Goal: Task Accomplishment & Management: Manage account settings

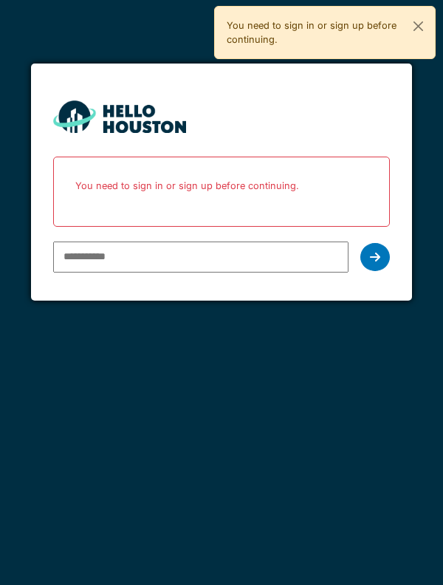
click at [120, 260] on input "email" at bounding box center [201, 256] width 296 height 31
type input "**********"
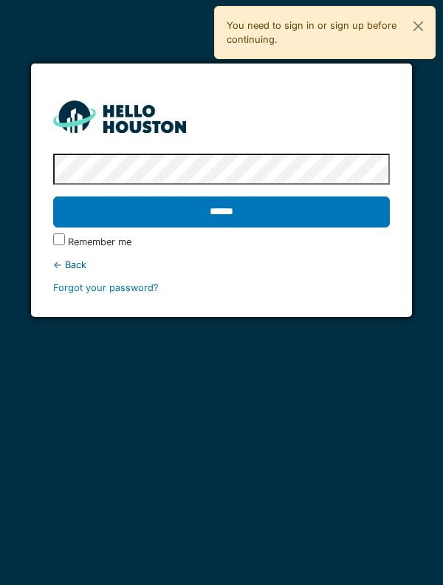
click at [231, 204] on input "******" at bounding box center [221, 211] width 337 height 31
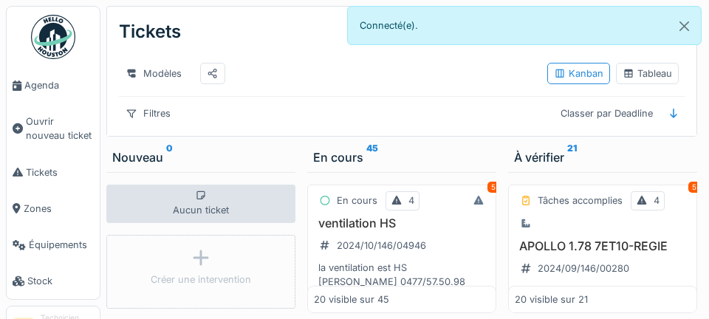
click at [65, 77] on link "Agenda" at bounding box center [53, 85] width 93 height 36
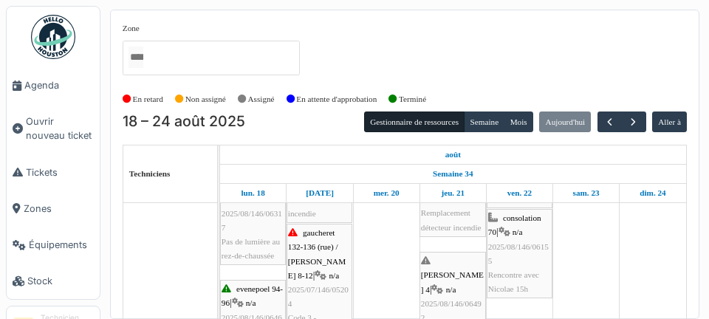
scroll to position [308, 0]
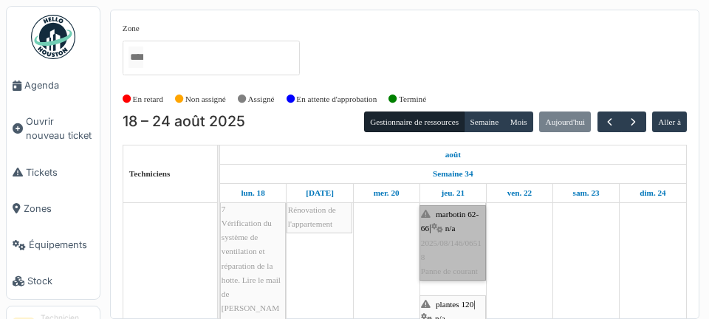
click at [442, 266] on link "marbotin 62-66 | n/a 2025/08/146/06518 Panne de courant" at bounding box center [452, 242] width 66 height 75
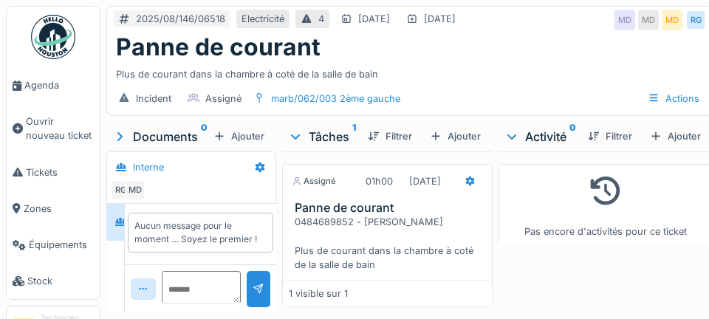
click at [41, 90] on span "Agenda" at bounding box center [58, 85] width 69 height 14
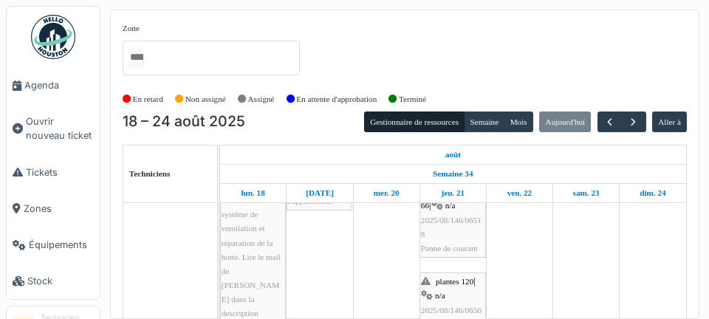
scroll to position [432, 0]
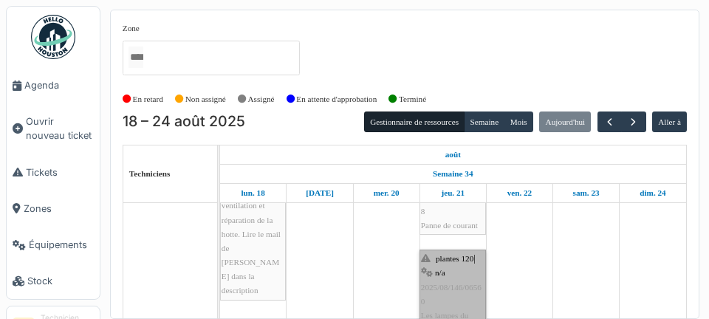
click at [437, 278] on link "plantes 120 | n/a 2025/08/146/06560 Les lampes du palier et des escaliers ne fo…" at bounding box center [452, 322] width 66 height 146
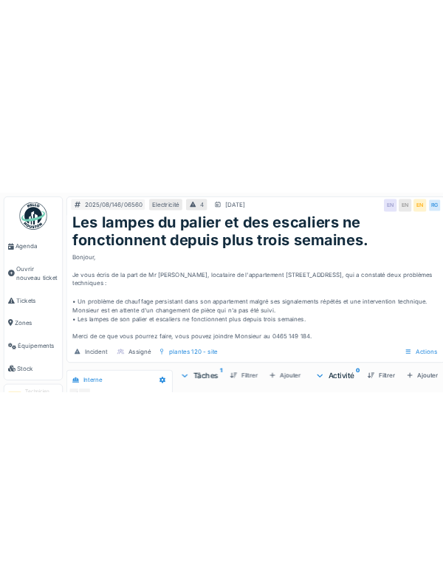
scroll to position [57, 0]
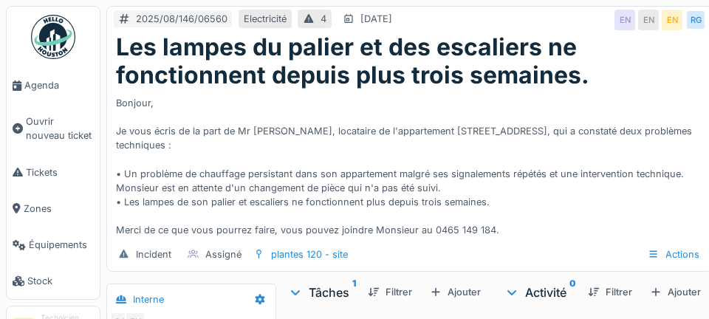
click at [696, 120] on div "Bonjour, Je vous écris de la part de Mr El Ghaouat, locataire de l'appartement …" at bounding box center [409, 164] width 587 height 148
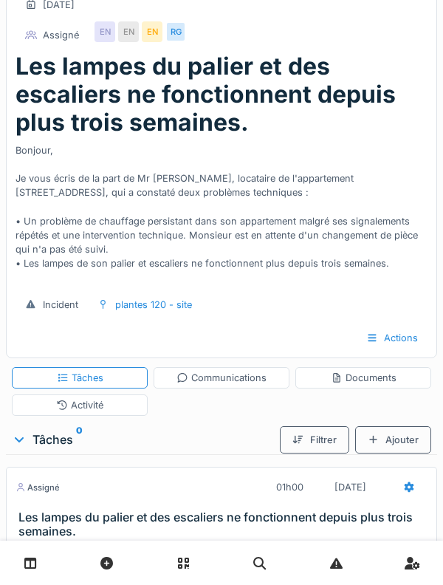
scroll to position [99, 0]
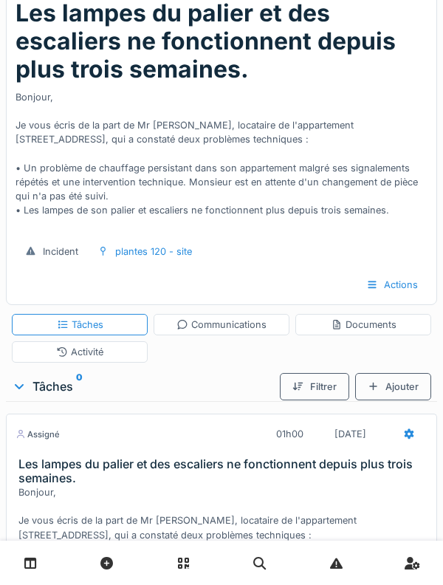
click at [12, 63] on div "Les lampes du palier et des escaliers ne fonctionnent depuis plus trois semaine…" at bounding box center [222, 115] width 430 height 232
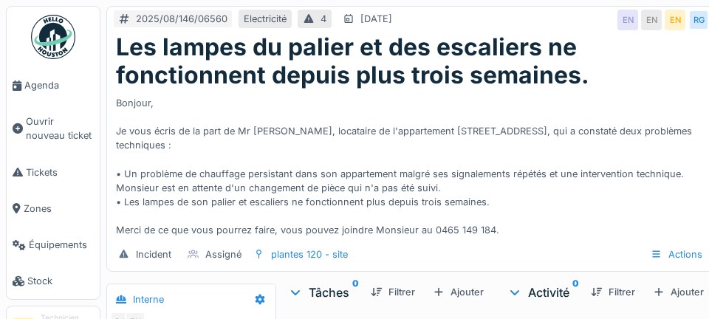
scroll to position [57, 0]
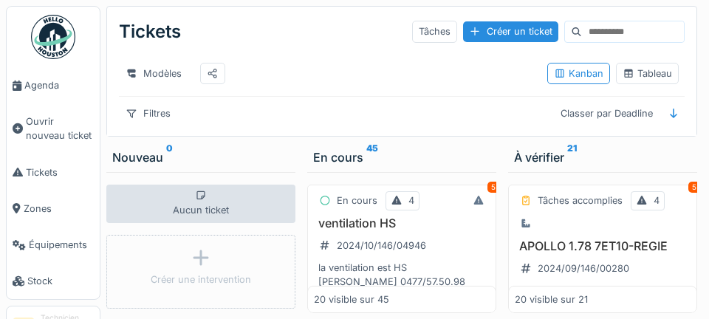
click at [27, 88] on span "Agenda" at bounding box center [58, 85] width 69 height 14
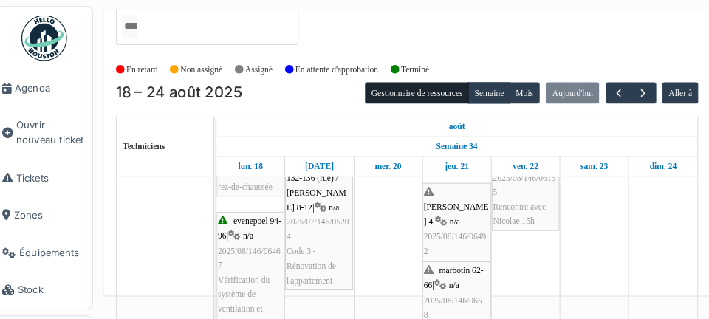
scroll to position [306, 0]
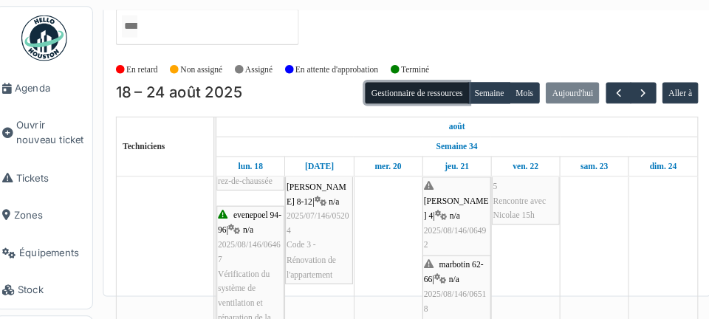
click at [452, 80] on button "Gestionnaire de ressources" at bounding box center [414, 90] width 100 height 21
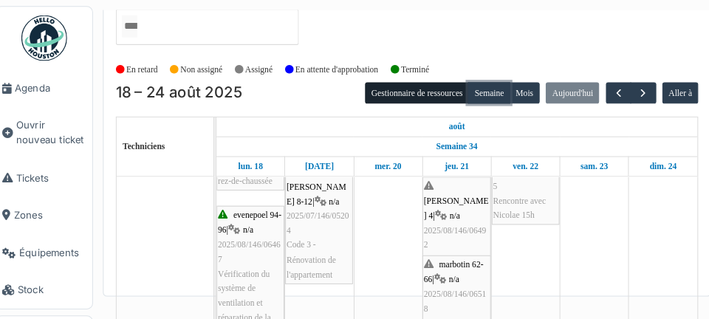
click at [478, 80] on button "Semaine" at bounding box center [483, 90] width 41 height 21
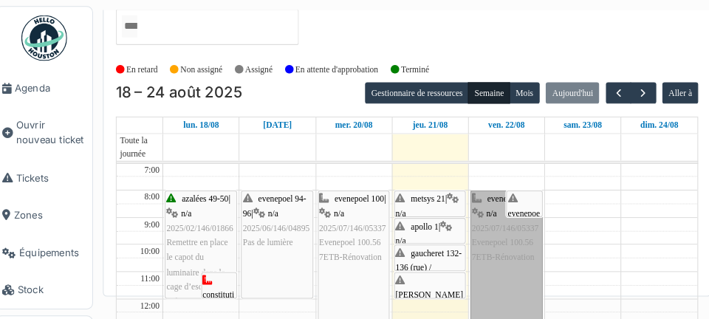
click at [469, 213] on link "evenepoel 100 | n/a 2025/07/146/05337 Evenepoel 100.56 7ETB-Rénovation" at bounding box center [501, 263] width 70 height 157
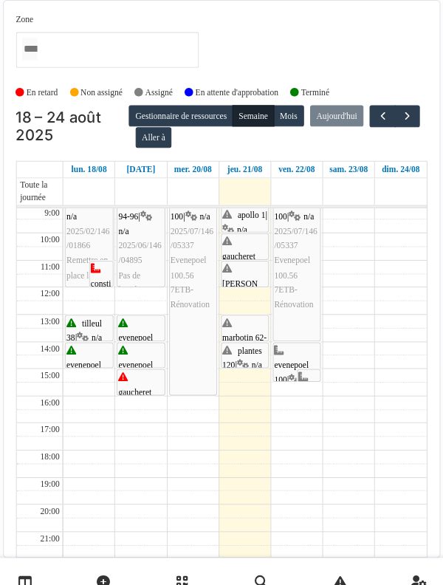
scroll to position [0, 0]
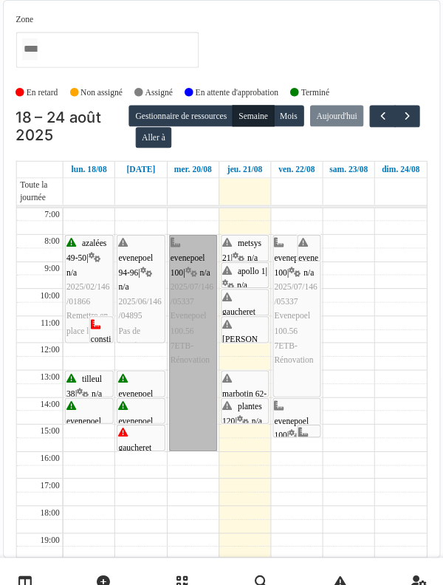
click at [209, 227] on link "evenepoel 100 | n/a 2025/07/146/05337 Evenepoel 100.56 7ETB-Rénovation" at bounding box center [193, 332] width 46 height 210
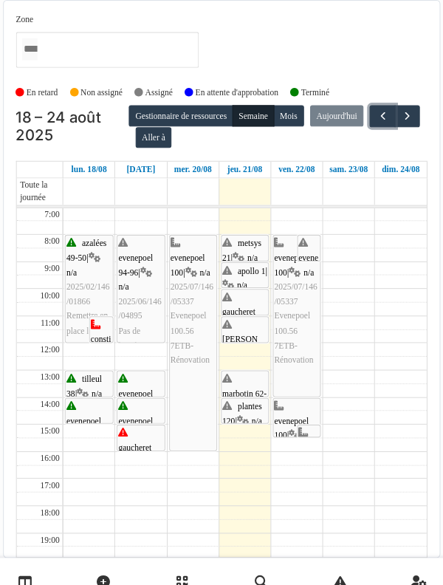
click at [365, 102] on button "button" at bounding box center [377, 112] width 24 height 21
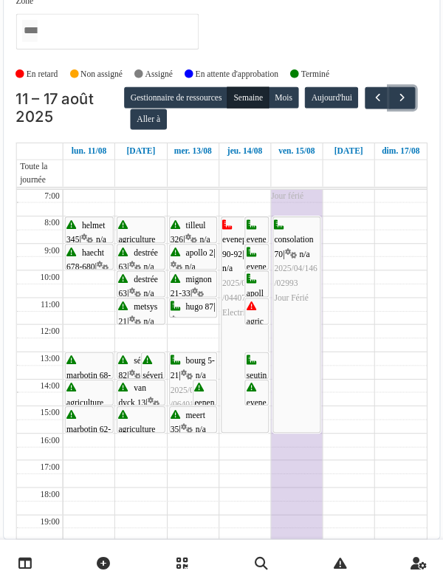
click at [390, 106] on span "button" at bounding box center [396, 112] width 13 height 13
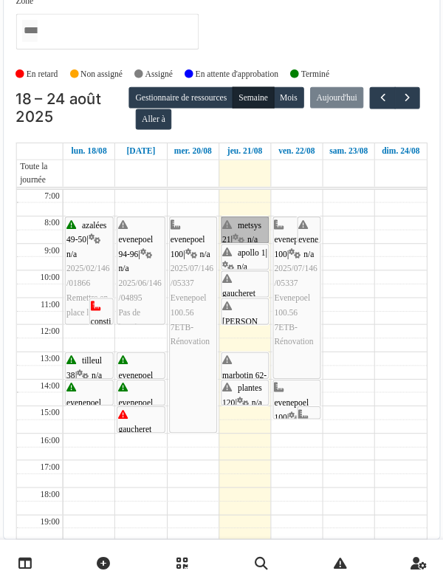
click at [240, 227] on link "metsys 21 | n/a 2025/08/146/06499 Interrupteur cassé, lumière reste allumé" at bounding box center [244, 240] width 46 height 26
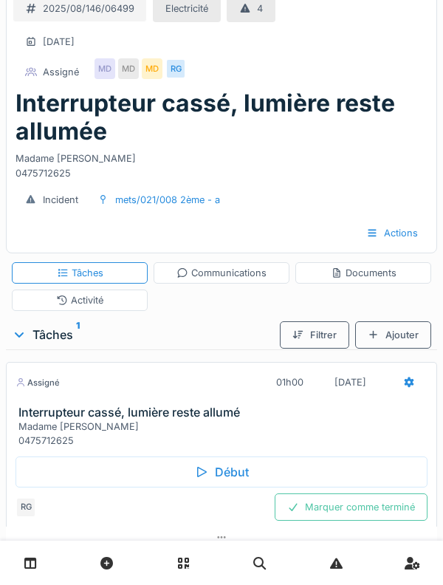
scroll to position [15, 0]
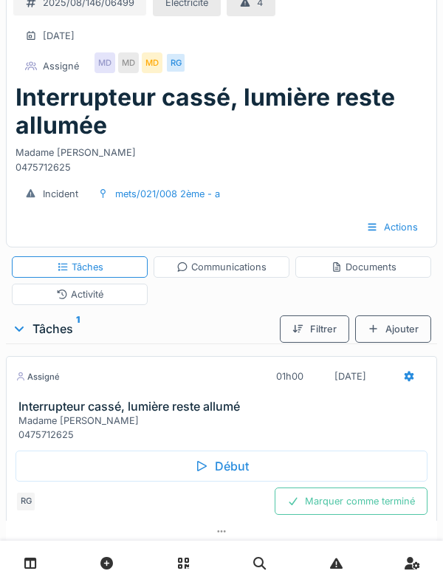
click at [53, 288] on div "Activité" at bounding box center [80, 293] width 136 height 21
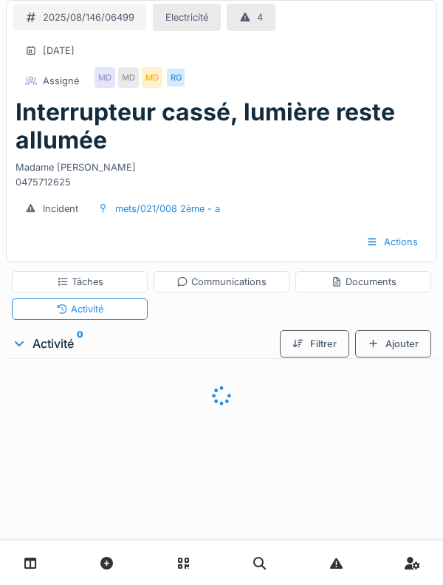
scroll to position [0, 0]
click at [373, 344] on div at bounding box center [374, 344] width 12 height 14
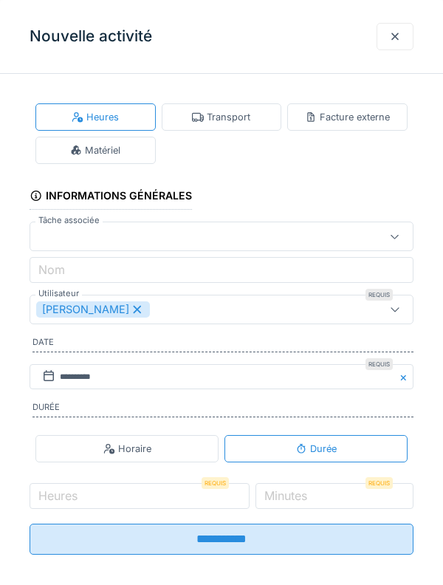
click at [203, 114] on icon at bounding box center [198, 117] width 12 height 9
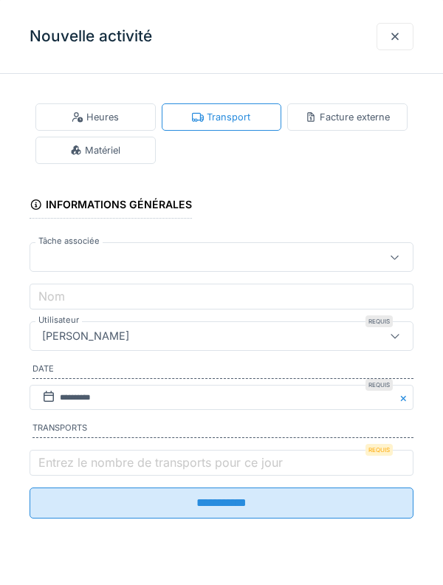
click at [80, 461] on label "Entrez le nombre de transports pour ce jour" at bounding box center [160, 462] width 250 height 18
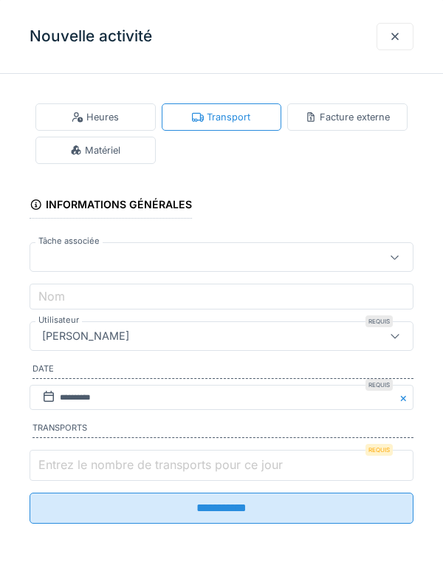
click at [80, 461] on input "Entrez le nombre de transports pour ce jour" at bounding box center [222, 464] width 384 height 31
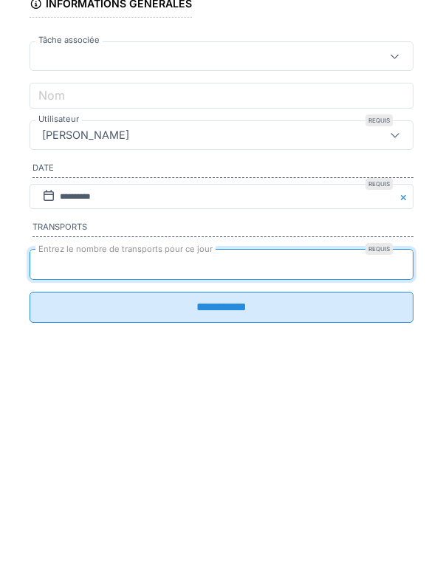
type input "*"
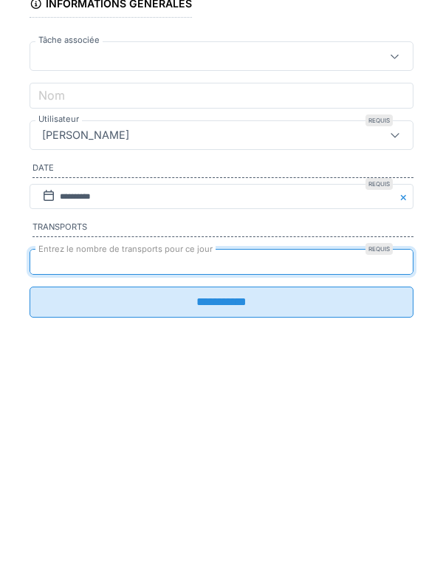
click at [46, 512] on input "**********" at bounding box center [222, 502] width 384 height 31
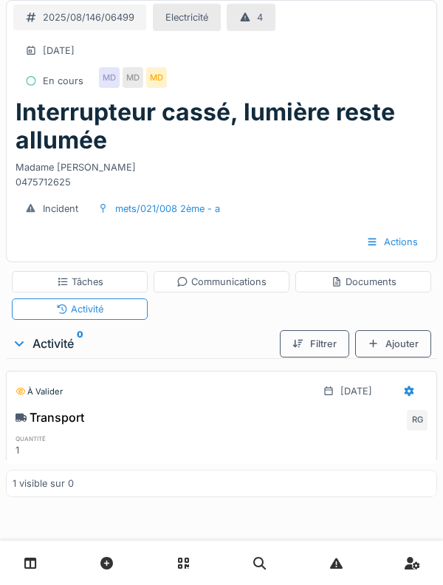
click at [55, 278] on div "Tâches" at bounding box center [80, 281] width 136 height 21
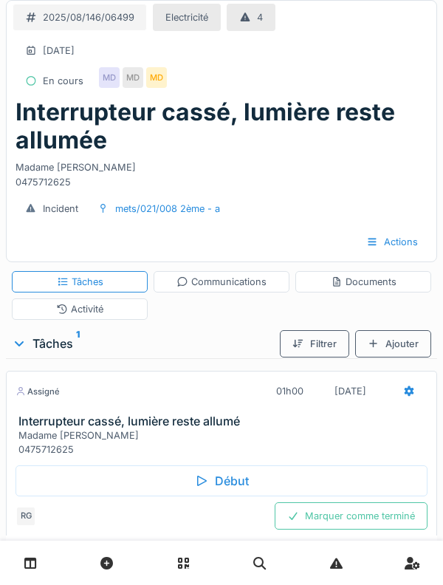
scroll to position [15, 0]
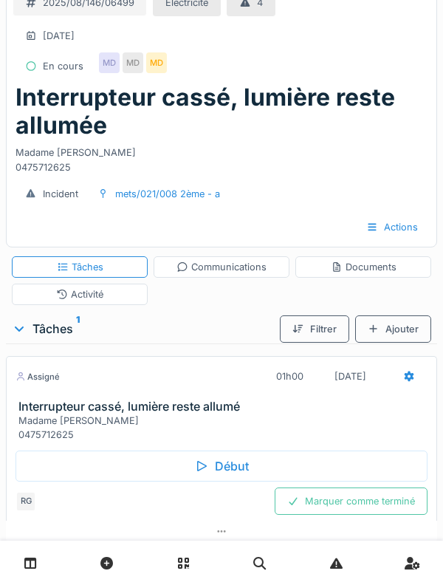
click at [37, 382] on div "Assigné" at bounding box center [37, 376] width 44 height 13
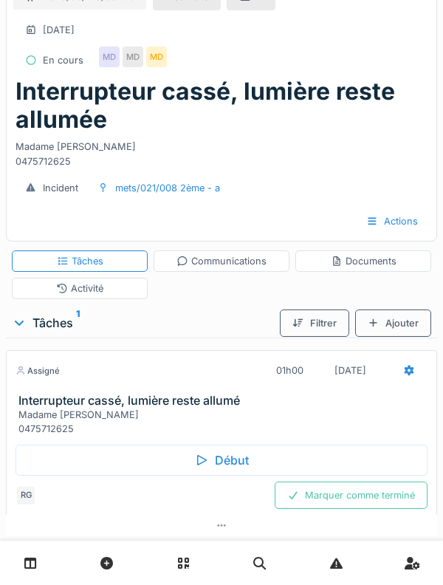
scroll to position [27, 0]
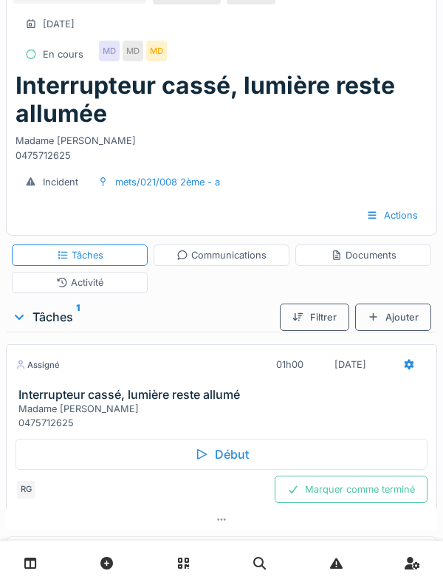
click at [53, 427] on div "Madame Bougenies 0475712625" at bounding box center [224, 415] width 412 height 28
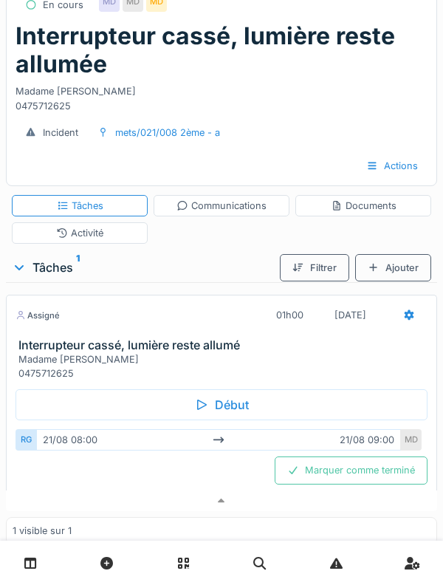
scroll to position [86, 0]
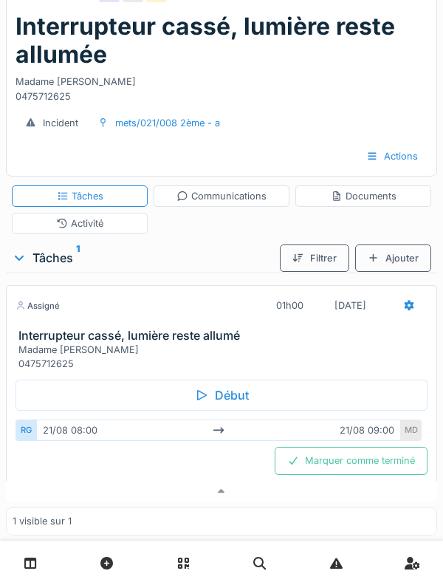
click at [50, 386] on div "Début" at bounding box center [221, 394] width 412 height 31
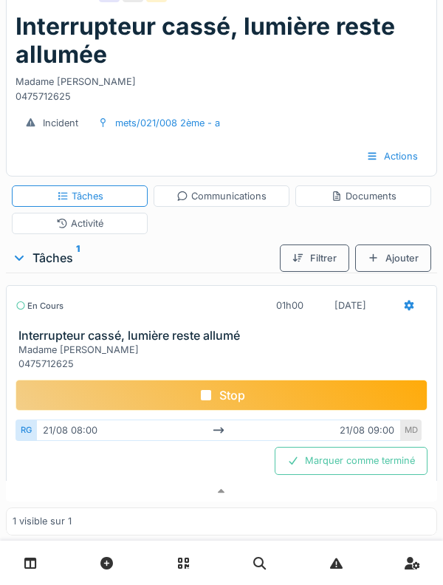
click at [119, 224] on div "Activité" at bounding box center [80, 223] width 136 height 21
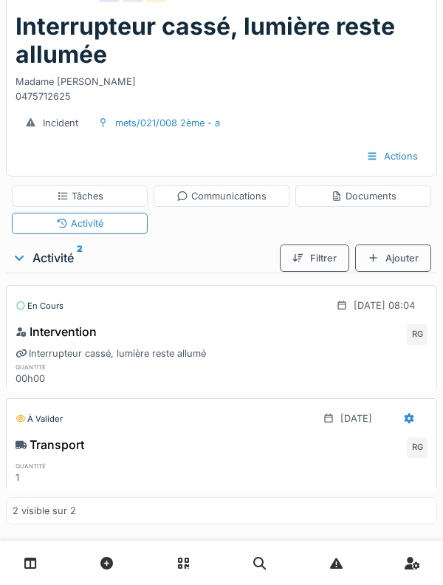
click at [392, 196] on div "Documents" at bounding box center [364, 196] width 66 height 14
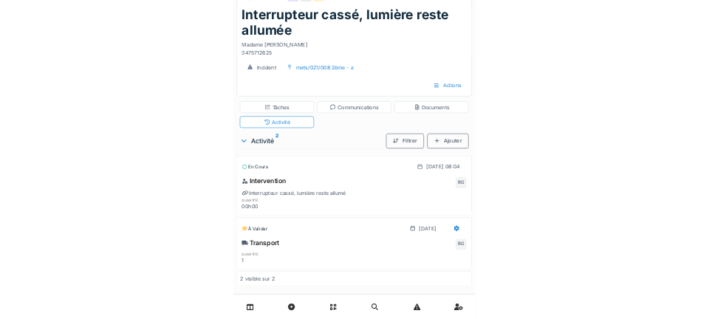
scroll to position [0, 0]
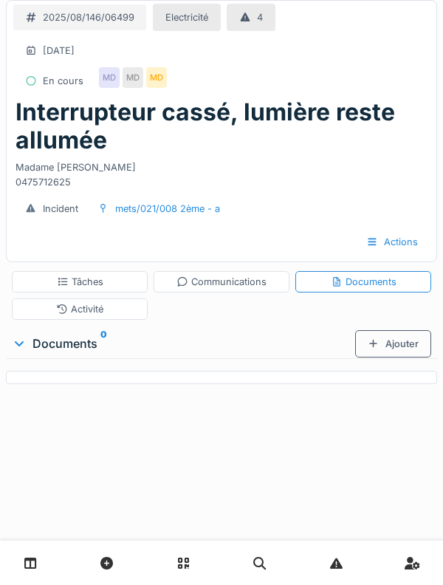
click at [390, 350] on div "Ajouter" at bounding box center [393, 343] width 76 height 27
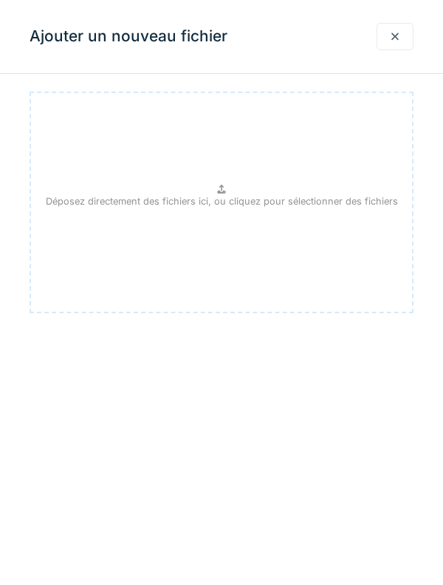
click at [270, 227] on div "Déposez directement des fichiers ici, ou cliquez pour sélectionner des fichiers" at bounding box center [222, 202] width 384 height 221
type input "**********"
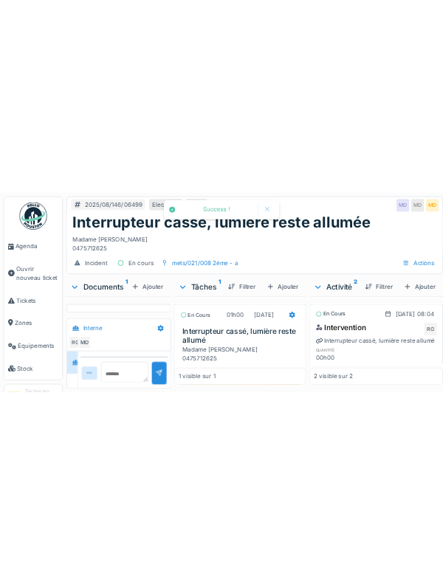
scroll to position [12, 0]
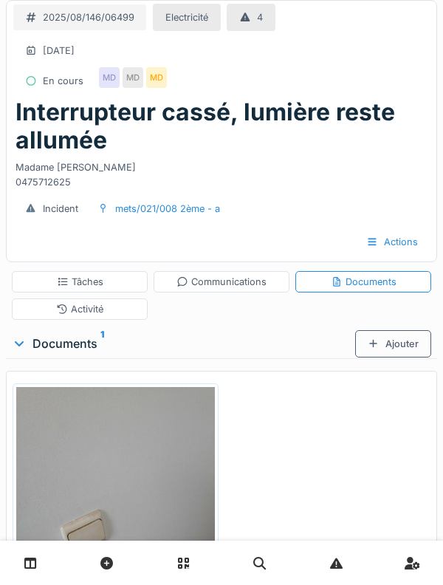
click at [402, 343] on div "Ajouter" at bounding box center [393, 343] width 76 height 27
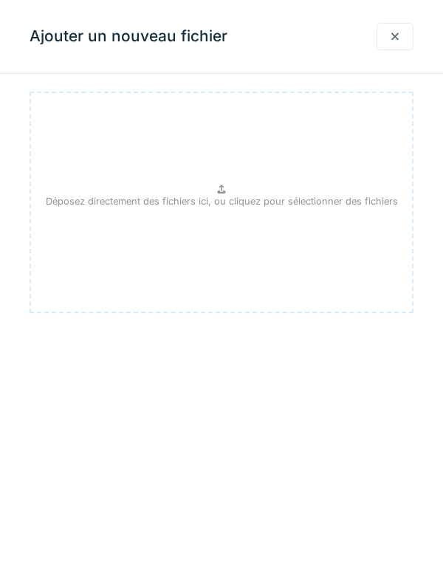
click at [249, 209] on div "Déposez directement des fichiers ici, ou cliquez pour sélectionner des fichiers" at bounding box center [222, 202] width 384 height 221
type input "**********"
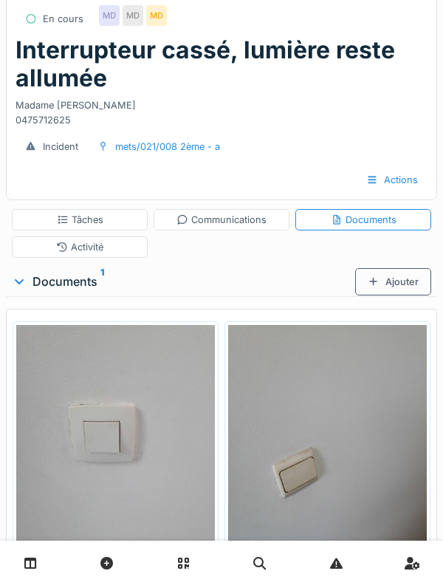
scroll to position [64, 0]
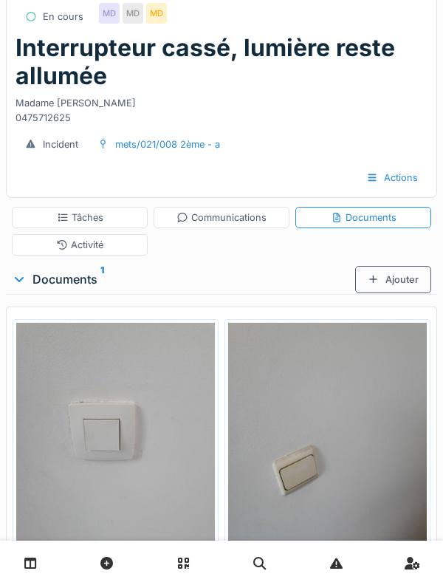
click at [88, 398] on img at bounding box center [115, 455] width 199 height 264
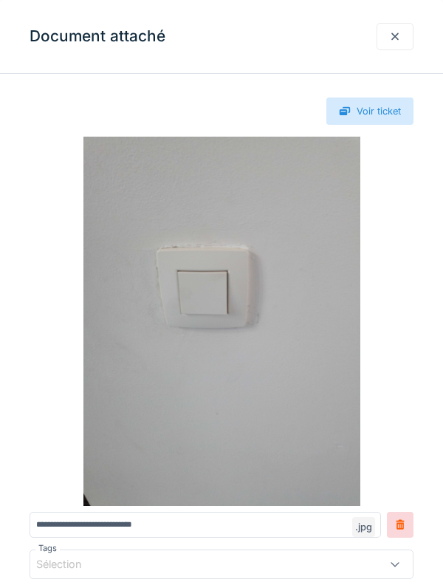
click at [381, 49] on div at bounding box center [394, 36] width 37 height 27
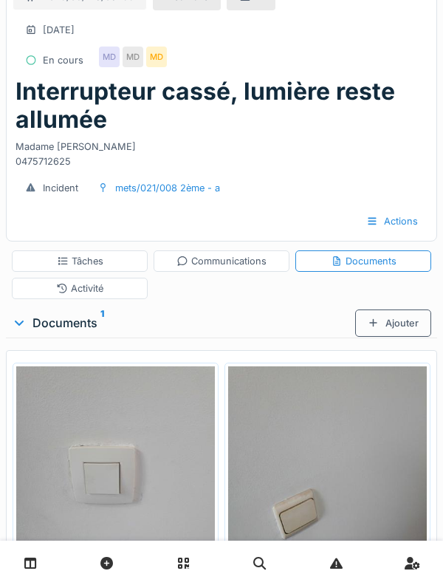
scroll to position [0, 0]
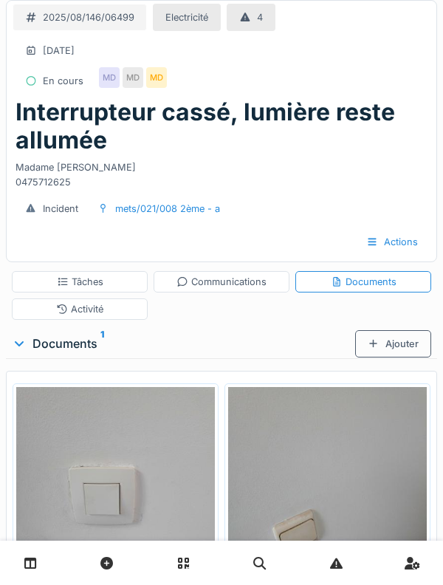
click at [73, 307] on div "Activité" at bounding box center [79, 309] width 47 height 14
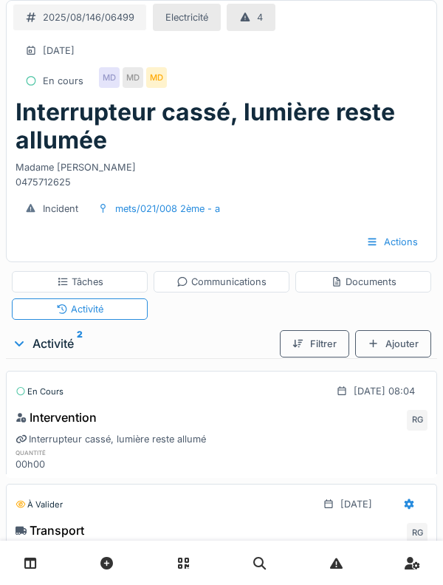
click at [405, 347] on div "Ajouter" at bounding box center [393, 343] width 76 height 27
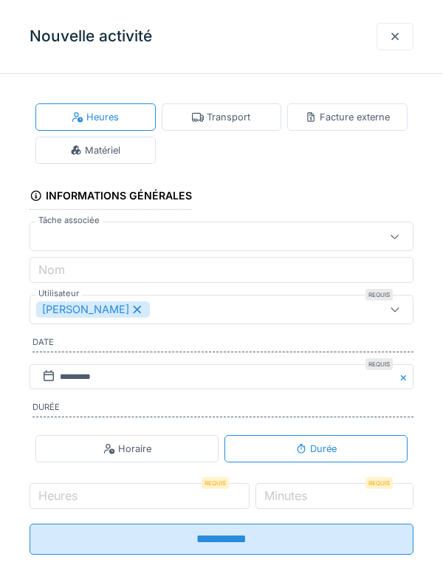
click at [123, 142] on div "Matériel" at bounding box center [95, 150] width 120 height 27
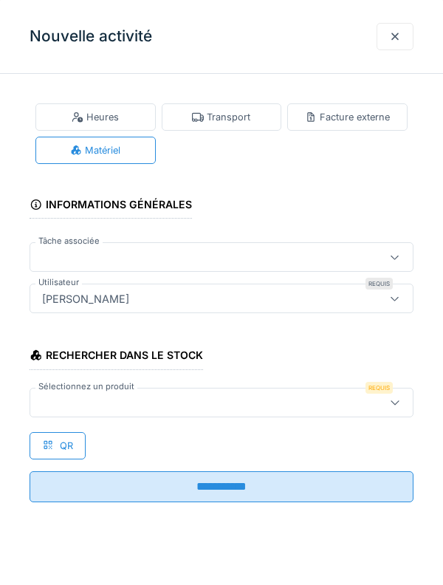
click at [261, 425] on div "Rechercher dans le stock Sélectionnez un produit Requis QR" at bounding box center [222, 395] width 384 height 126
click at [239, 399] on div at bounding box center [197, 402] width 322 height 16
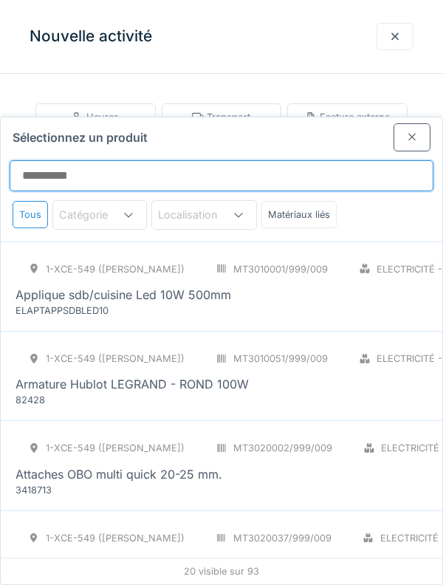
click at [303, 160] on input "Sélectionnez un produit" at bounding box center [222, 175] width 424 height 31
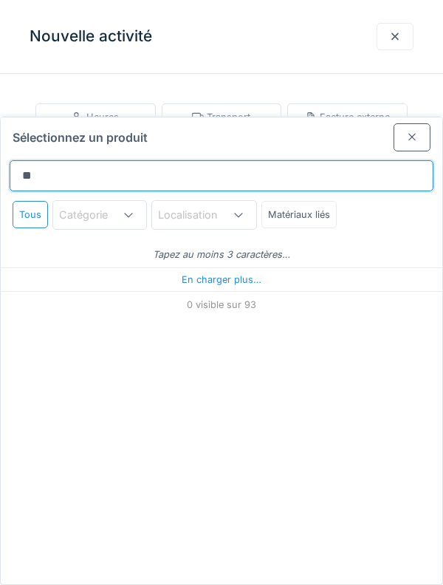
type input "***"
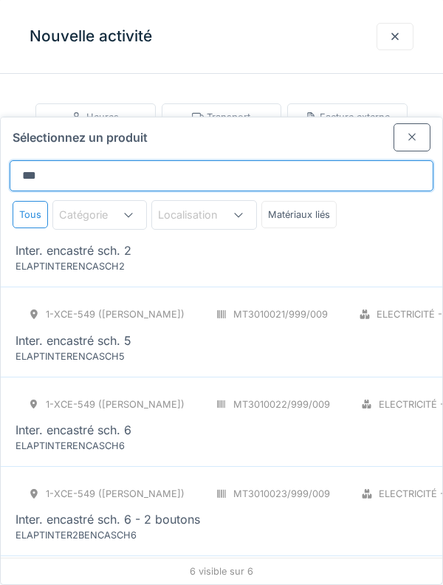
scroll to position [165, 0]
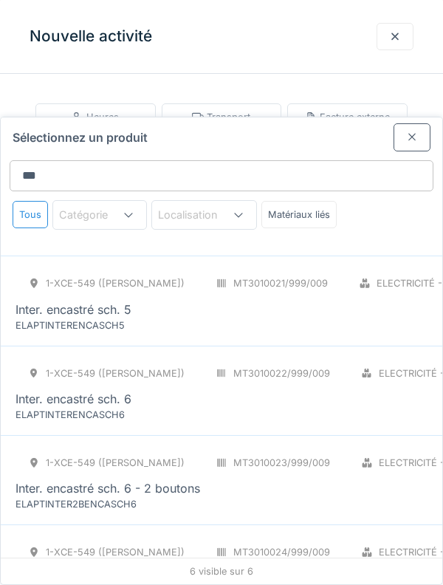
click at [411, 123] on div at bounding box center [411, 136] width 37 height 27
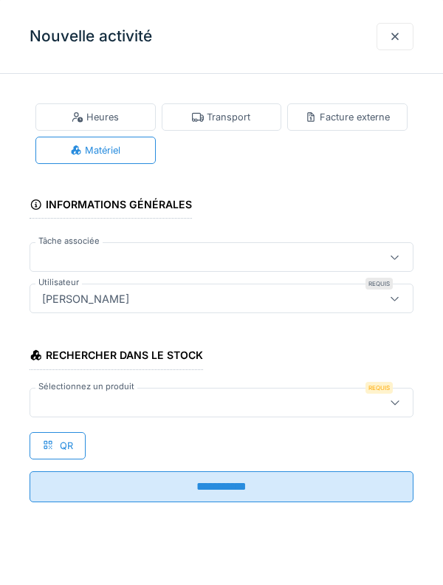
click at [69, 117] on div "Heures" at bounding box center [95, 116] width 120 height 27
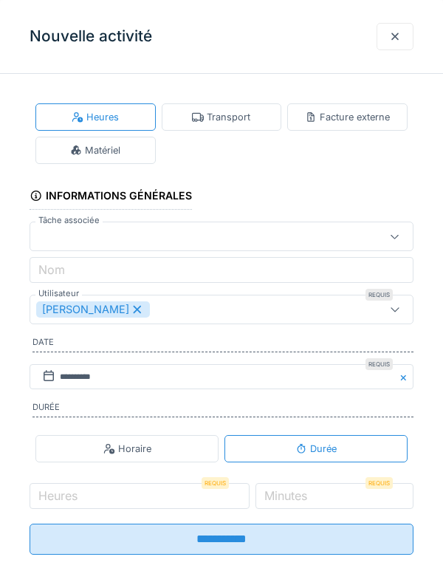
click at [70, 148] on icon at bounding box center [76, 150] width 12 height 10
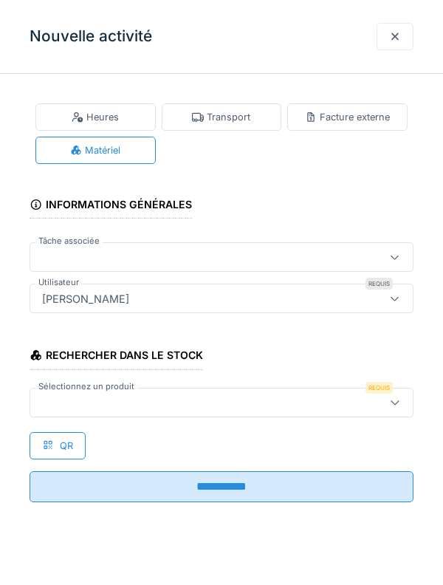
click at [301, 404] on div at bounding box center [197, 402] width 322 height 16
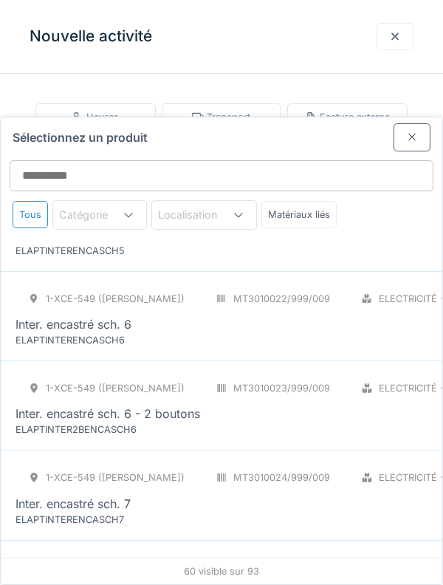
scroll to position [3833, 0]
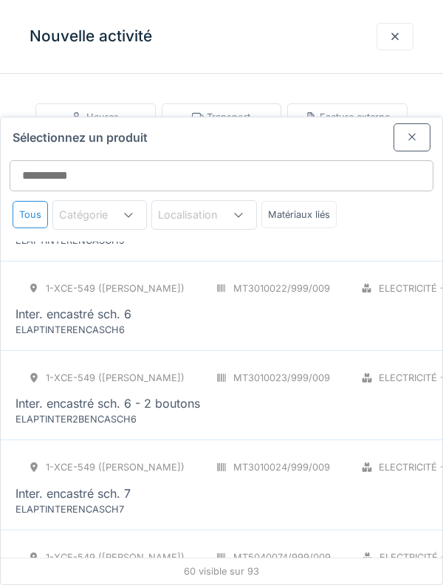
click at [336, 305] on div "Inter. encastré sch. 6" at bounding box center [371, 314] width 713 height 18
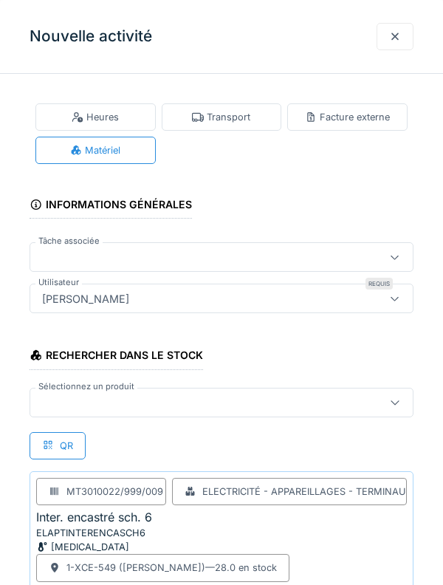
click at [313, 390] on div at bounding box center [222, 402] width 384 height 30
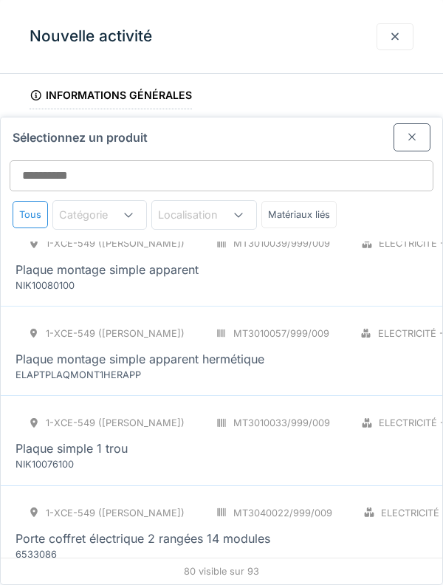
scroll to position [6207, 0]
click at [312, 438] on div "Plaque simple 1 trou" at bounding box center [371, 447] width 713 height 18
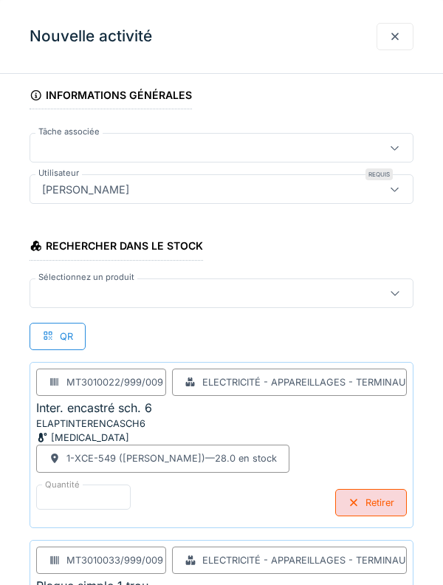
scroll to position [314, 0]
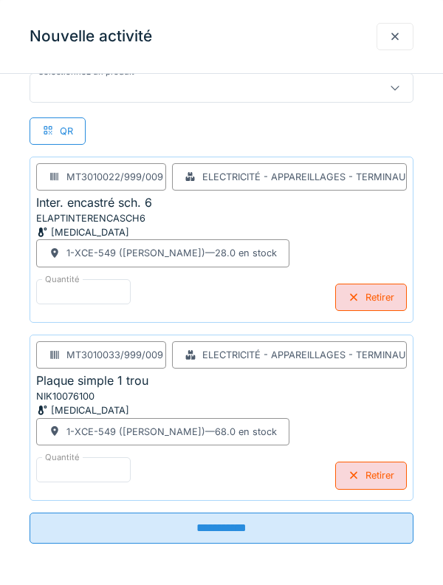
click at [328, 524] on input "**********" at bounding box center [222, 527] width 384 height 31
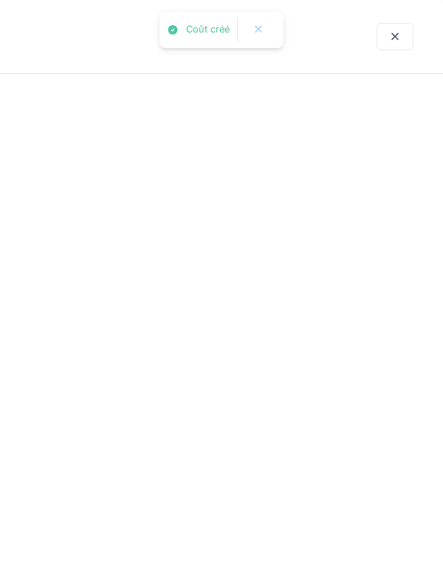
scroll to position [0, 0]
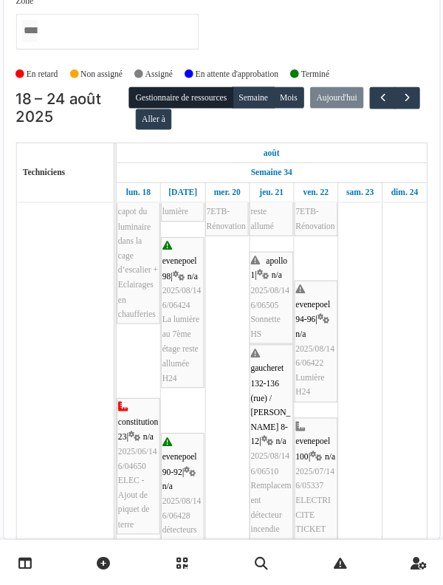
scroll to position [100, 0]
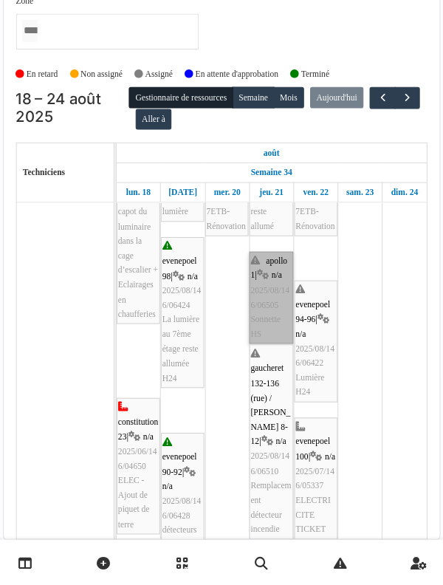
click at [261, 308] on link "apollo 1 | n/a 2025/08/146/06505 Sonnette HS" at bounding box center [269, 305] width 43 height 89
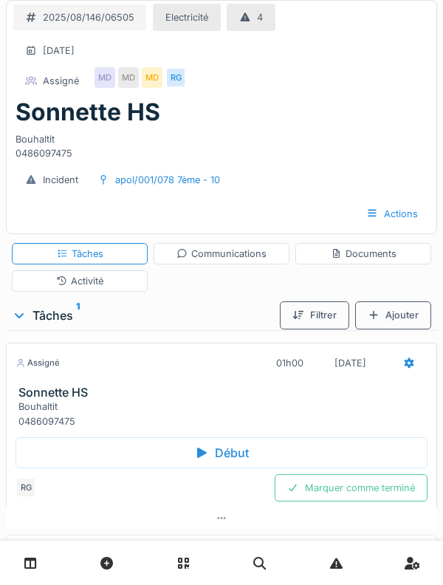
click at [109, 80] on div "MD" at bounding box center [104, 77] width 21 height 21
click at [30, 289] on div "Activité" at bounding box center [80, 280] width 136 height 21
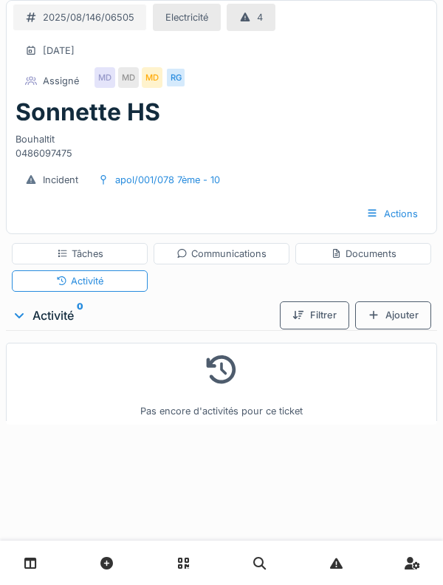
click at [55, 260] on div "Tâches" at bounding box center [80, 253] width 136 height 21
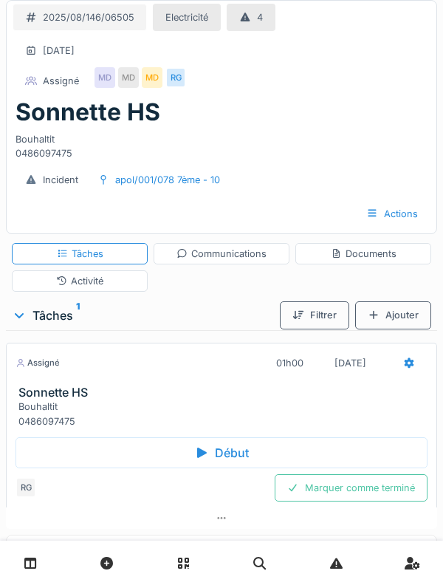
click at [182, 261] on div "Communications" at bounding box center [222, 253] width 136 height 21
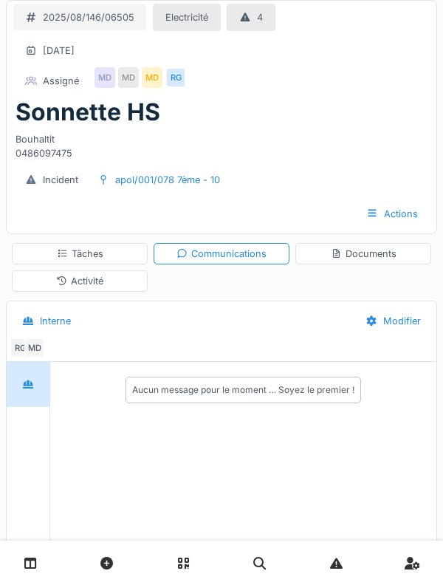
click at [71, 248] on div "Tâches" at bounding box center [80, 254] width 46 height 14
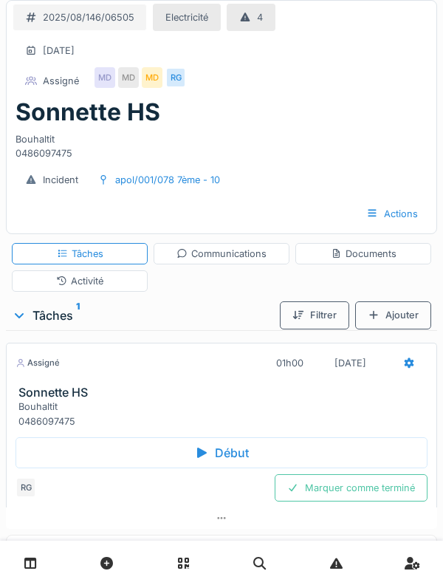
click at [53, 283] on div "Activité" at bounding box center [80, 280] width 136 height 21
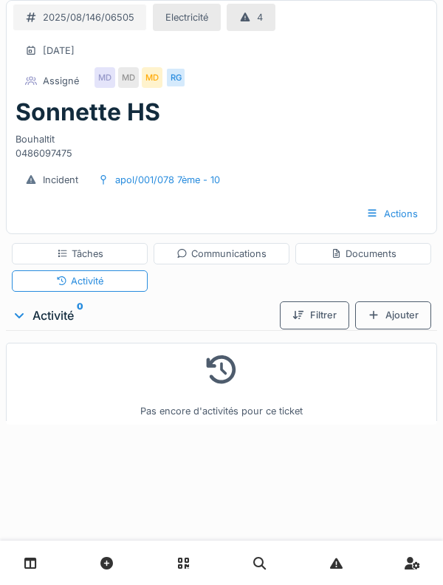
click at [46, 251] on div "Tâches" at bounding box center [80, 253] width 136 height 21
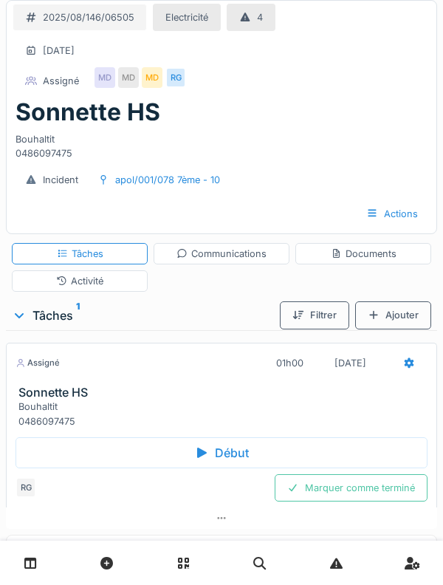
click at [41, 284] on div "Activité" at bounding box center [80, 280] width 136 height 21
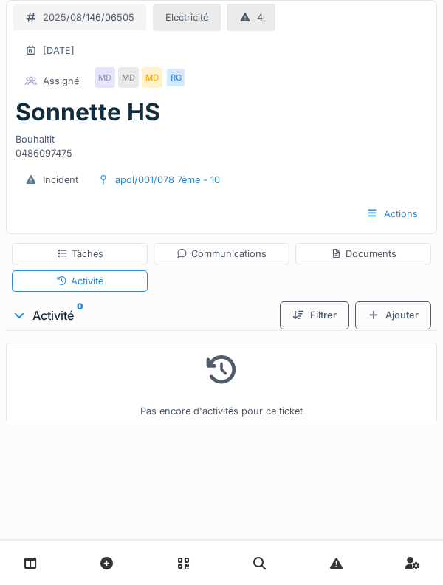
click at [401, 318] on div "Ajouter" at bounding box center [393, 314] width 76 height 27
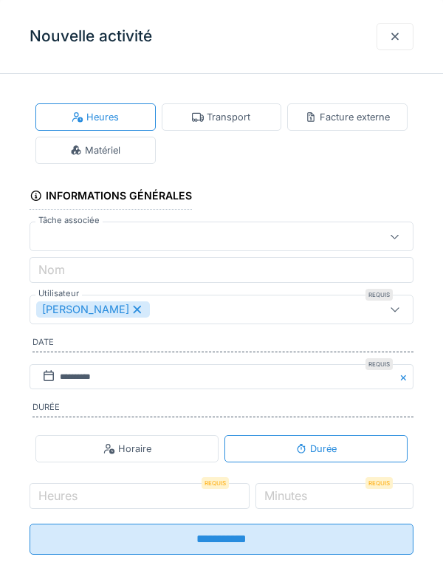
click at [203, 139] on div "Heures Transport Facture externe Matériel" at bounding box center [222, 133] width 384 height 72
click at [195, 114] on icon at bounding box center [198, 117] width 12 height 10
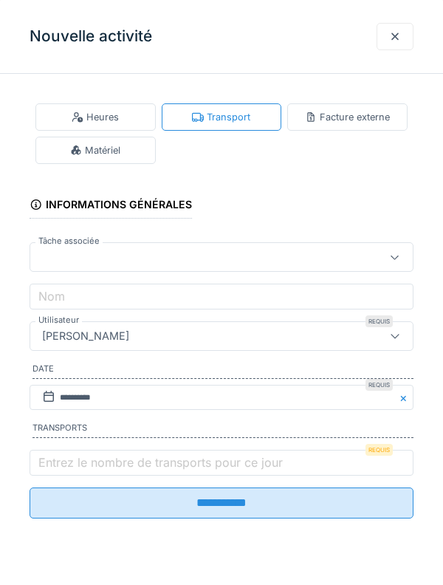
click at [80, 471] on label "Entrez le nombre de transports pour ce jour" at bounding box center [160, 462] width 250 height 18
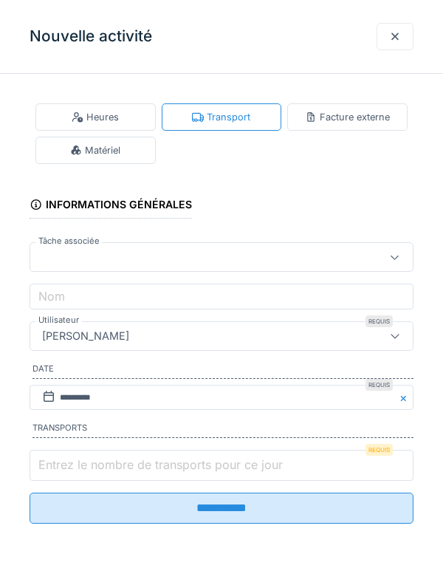
click at [80, 475] on input "Entrez le nombre de transports pour ce jour" at bounding box center [222, 464] width 384 height 31
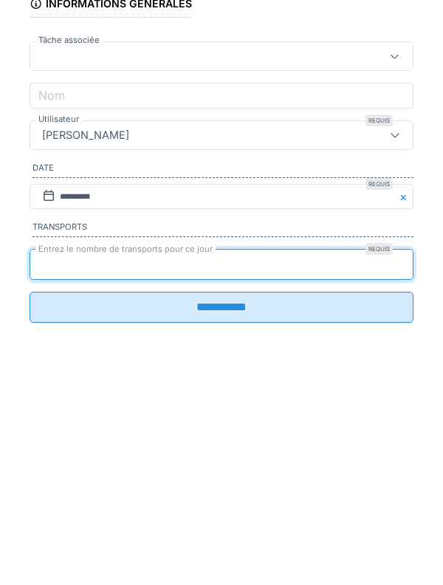
type input "*"
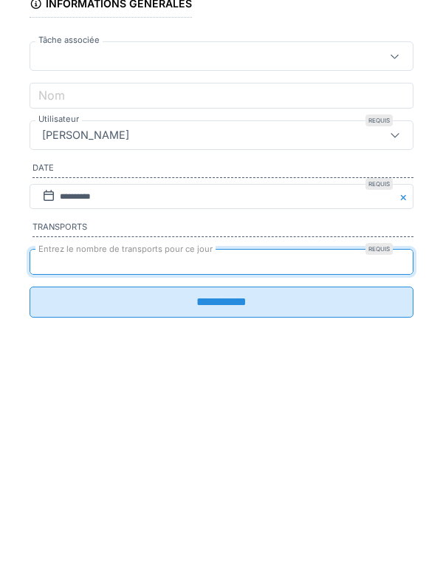
click at [54, 514] on input "**********" at bounding box center [222, 502] width 384 height 31
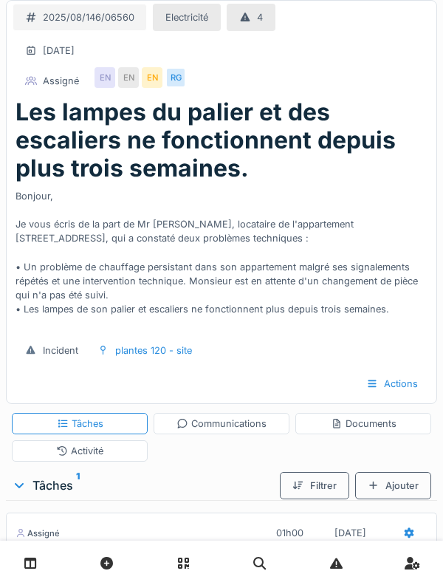
click at [7, 249] on div "Les lampes du palier et des escaliers ne fonctionnent depuis plus trois semaine…" at bounding box center [222, 214] width 430 height 232
click at [5, 246] on div "2025/08/146/06560 Electricité 4 [DATE] Assigné EN EN EN RG Les lampes du palier…" at bounding box center [221, 506] width 443 height 1013
click at [5, 243] on div "2025/08/146/06560 Electricité 4 [DATE] Assigné EN EN EN RG Les lampes du palier…" at bounding box center [221, 506] width 443 height 1013
click at [5, 241] on div "2025/08/146/06560 Electricité 4 [DATE] Assigné EN EN EN RG Les lampes du palier…" at bounding box center [221, 506] width 443 height 1013
click at [4, 226] on div "2025/08/146/06560 Electricité 4 [DATE] Assigné EN EN EN RG Les lampes du palier…" at bounding box center [221, 506] width 443 height 1013
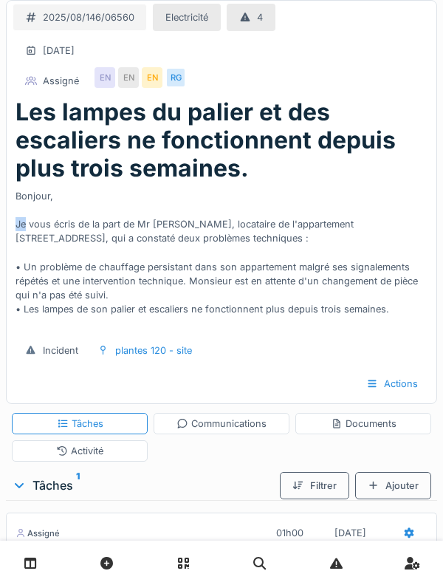
click at [4, 225] on div "2025/08/146/06560 Electricité 4 [DATE] Assigné EN EN EN RG Les lampes du palier…" at bounding box center [221, 506] width 443 height 1013
click at [4, 224] on div "2025/08/146/06560 Electricité 4 [DATE] Assigné EN EN EN RG Les lampes du palier…" at bounding box center [221, 506] width 443 height 1013
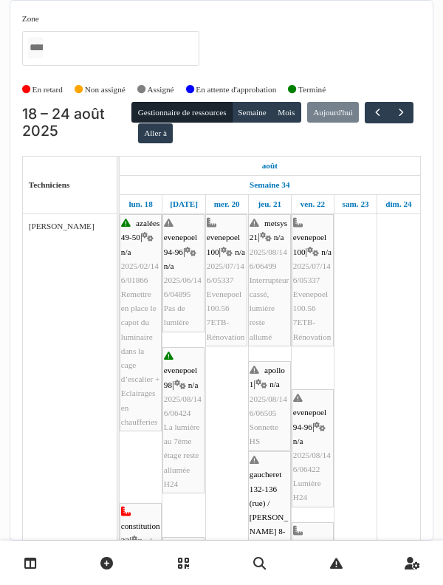
scroll to position [142, 0]
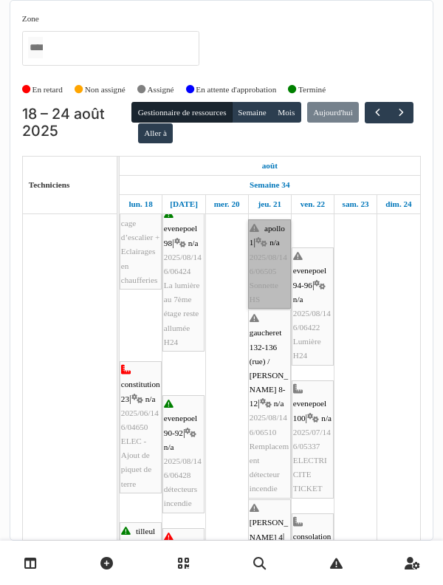
click at [270, 261] on link "apollo 1 | n/a 2025/08/146/06505 Sonnette HS" at bounding box center [269, 263] width 43 height 89
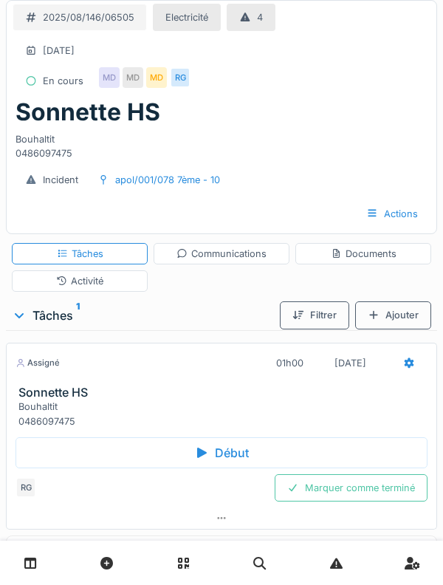
click at [369, 462] on div "Début" at bounding box center [221, 452] width 412 height 31
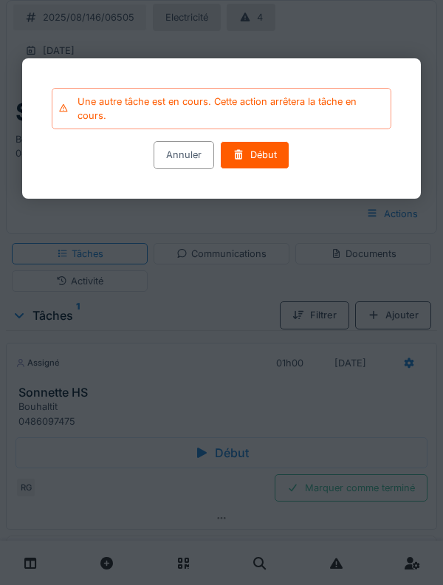
click at [266, 165] on div "Début" at bounding box center [254, 155] width 69 height 27
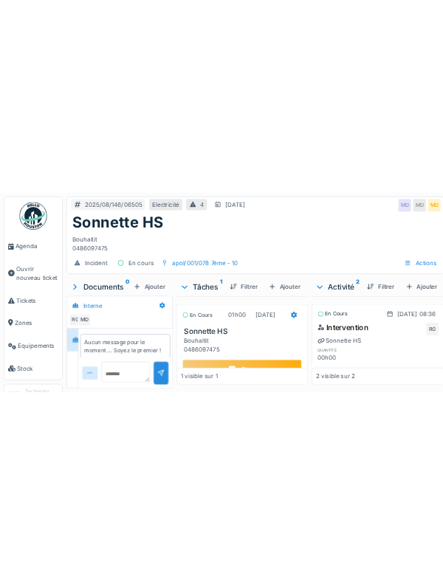
scroll to position [25, 0]
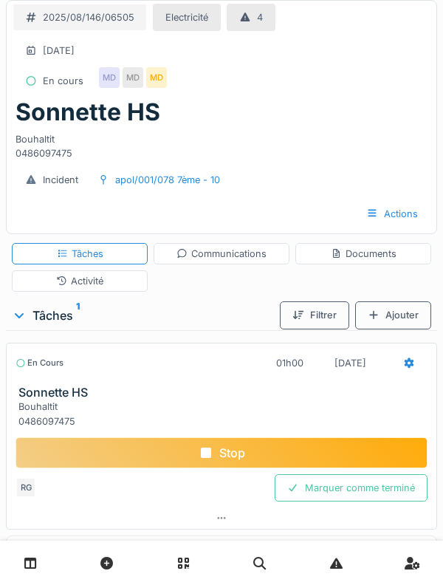
click at [134, 292] on div "Activité" at bounding box center [80, 280] width 136 height 21
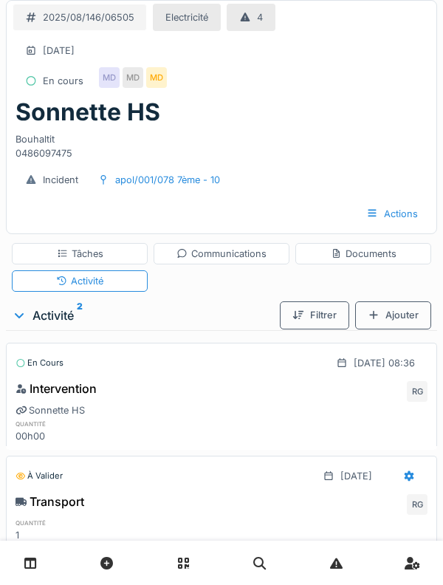
click at [121, 250] on div "Tâches" at bounding box center [80, 253] width 136 height 21
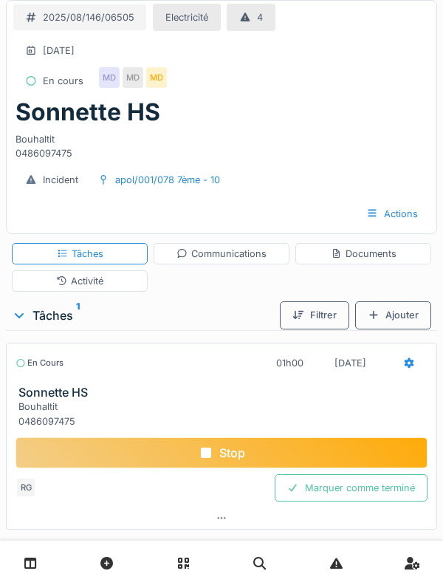
scroll to position [9, 0]
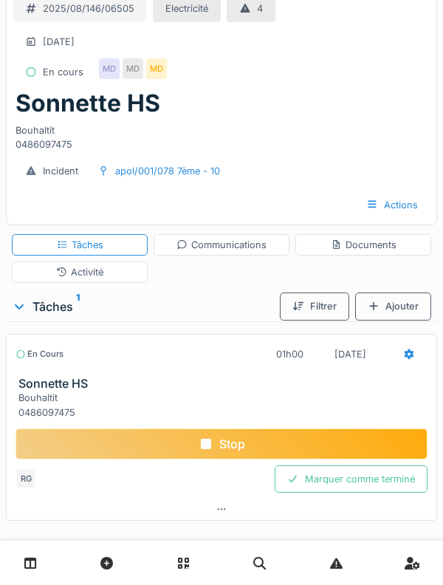
click at [268, 241] on div "Communications" at bounding box center [222, 244] width 136 height 21
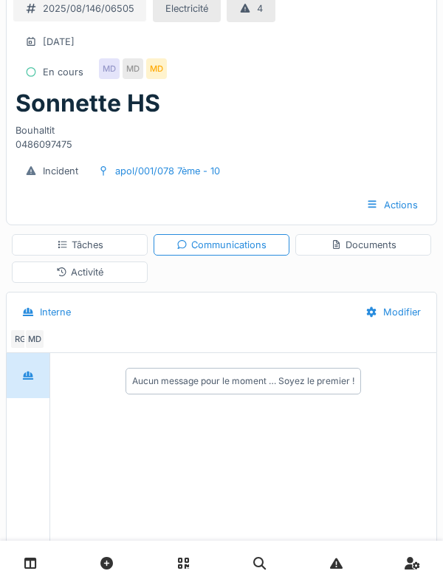
click at [356, 247] on div "Documents" at bounding box center [364, 245] width 66 height 14
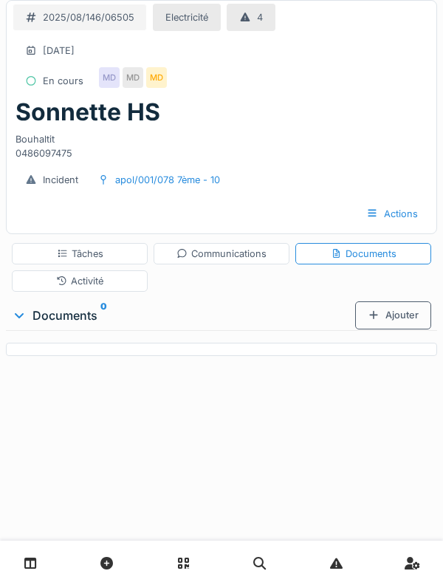
click at [109, 279] on div "Activité" at bounding box center [80, 280] width 136 height 21
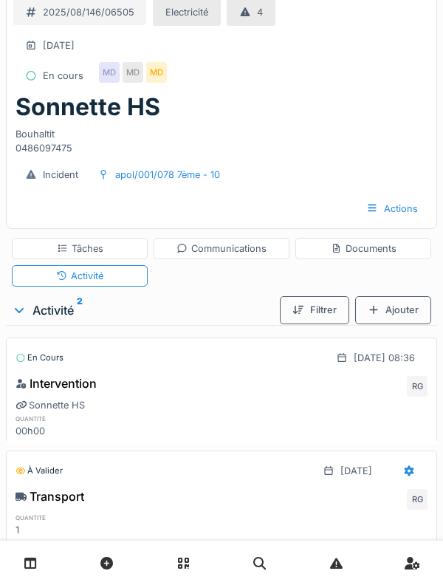
scroll to position [6, 0]
click at [399, 310] on div "Ajouter" at bounding box center [393, 308] width 76 height 27
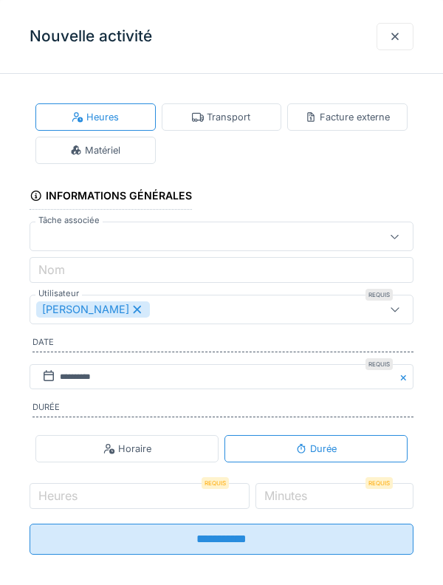
click at [123, 140] on div "Matériel" at bounding box center [95, 150] width 120 height 27
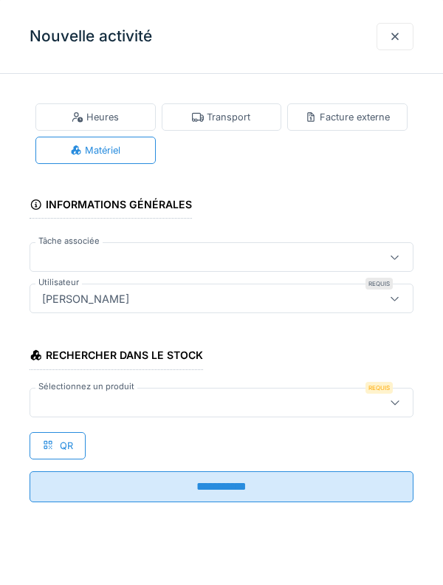
click at [162, 411] on div at bounding box center [222, 402] width 384 height 30
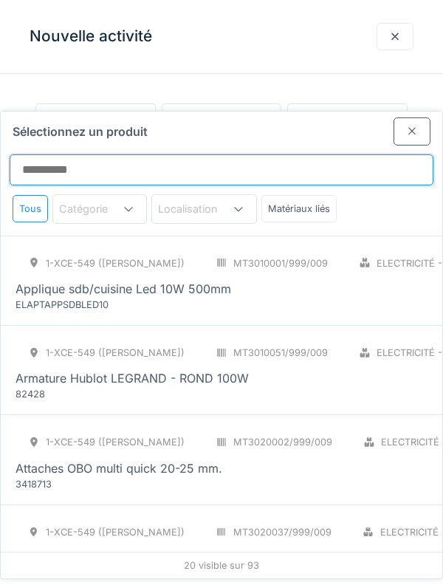
click at [263, 154] on input "Sélectionnez un produit" at bounding box center [222, 169] width 424 height 31
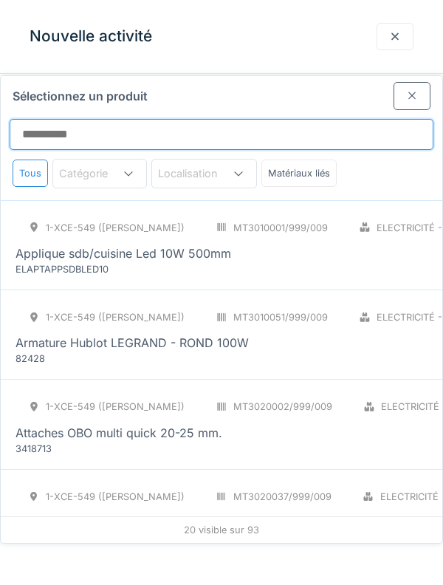
scroll to position [64, 0]
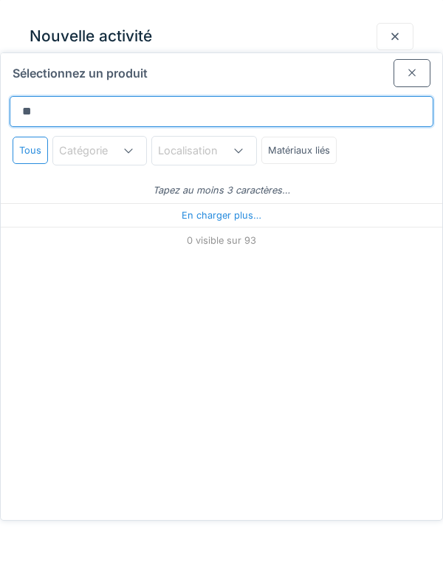
type input "***"
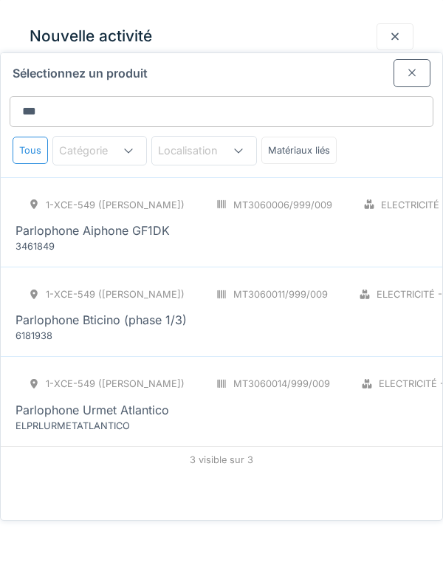
click at [387, 221] on div "Parlophone Aiphone GF1DK" at bounding box center [335, 230] width 640 height 18
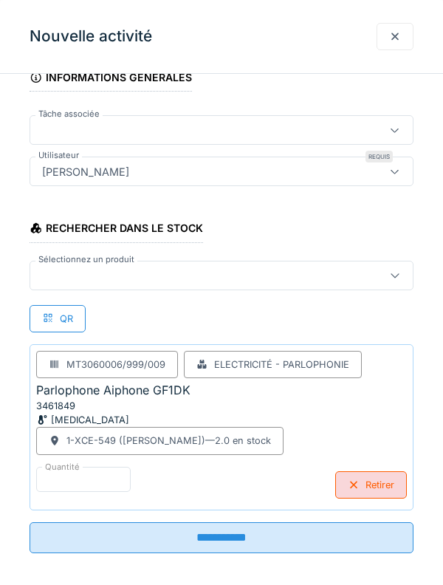
scroll to position [137, 0]
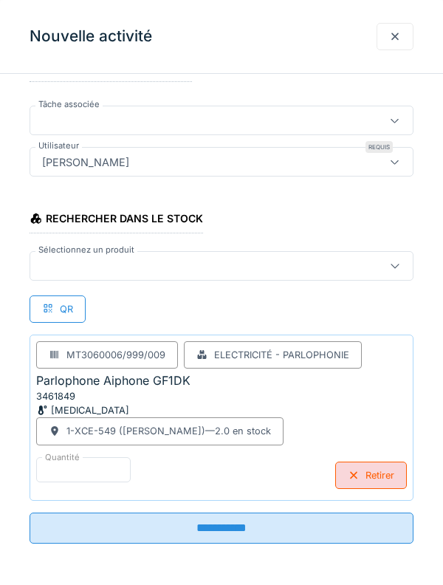
click at [370, 540] on input "**********" at bounding box center [222, 527] width 384 height 31
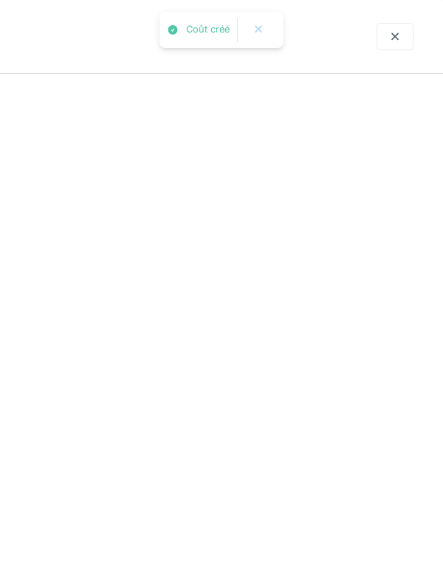
scroll to position [0, 0]
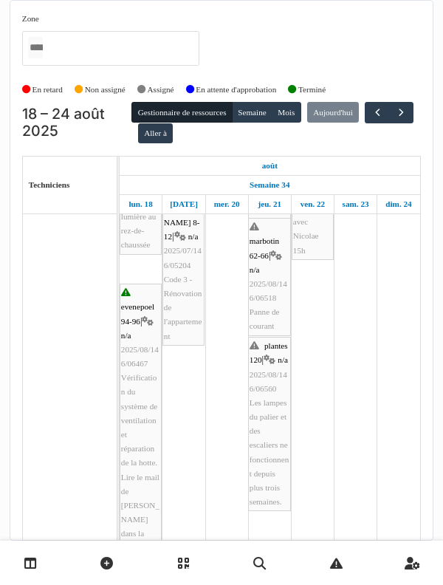
scroll to position [527, 0]
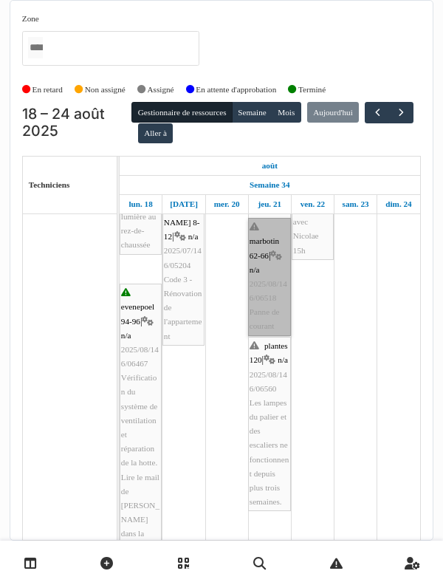
click at [269, 287] on link "marbotin 62-66 | n/a 2025/08/146/06518 Panne de courant" at bounding box center [269, 277] width 43 height 118
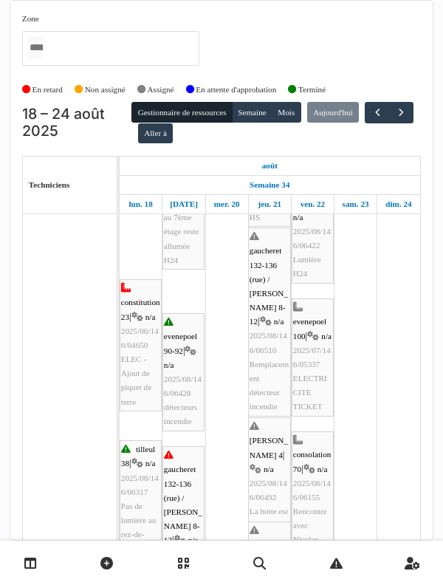
scroll to position [0, 0]
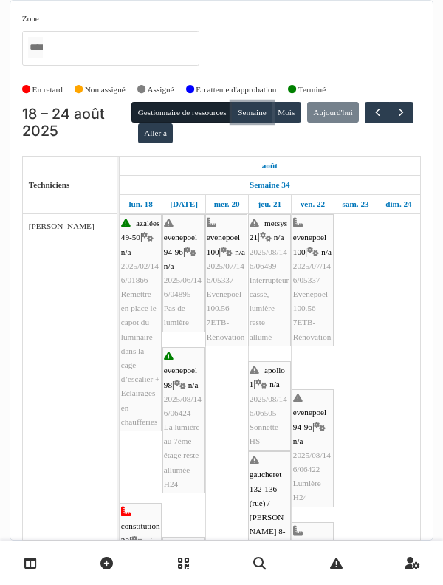
click at [258, 107] on button "Semaine" at bounding box center [252, 112] width 41 height 21
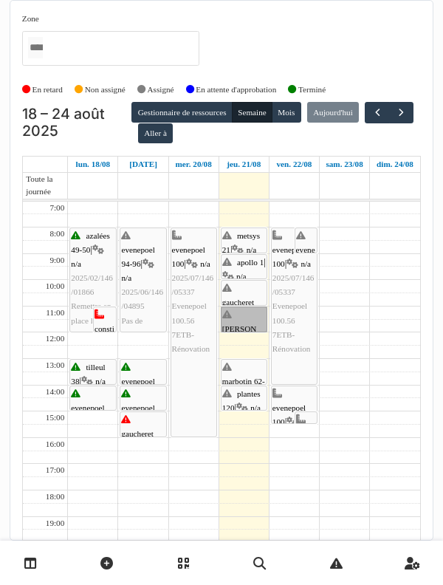
click at [245, 326] on link "thomas 4 | n/a 2025/08/146/06492 La hotte est HS" at bounding box center [244, 319] width 46 height 26
click at [241, 299] on link "gaucheret 132-136 (rue) / thomas 8-12 | n/a 2025/08/146/06510 Remplacement déte…" at bounding box center [244, 293] width 46 height 26
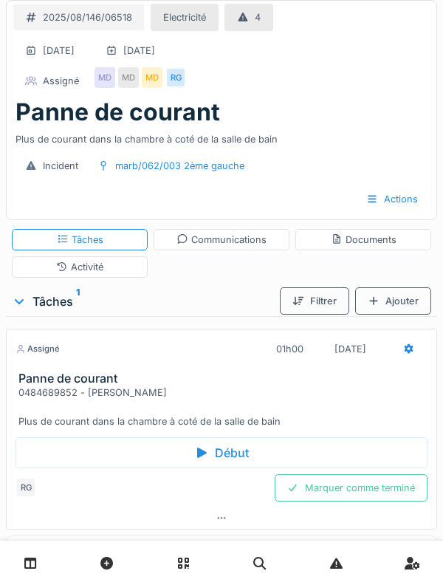
click at [9, 415] on div "Panne de courant 0484689852 - [PERSON_NAME] FEZARI Plus de courant dans la cham…" at bounding box center [222, 399] width 430 height 57
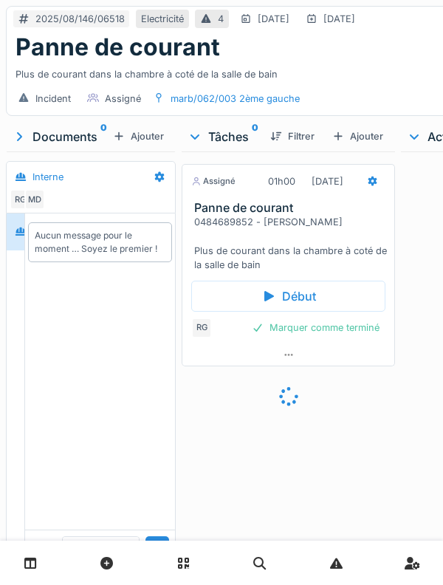
scroll to position [28, 0]
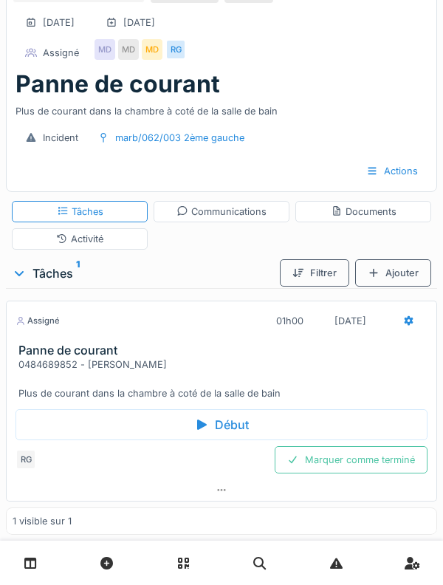
click at [49, 416] on div "Début" at bounding box center [221, 424] width 412 height 31
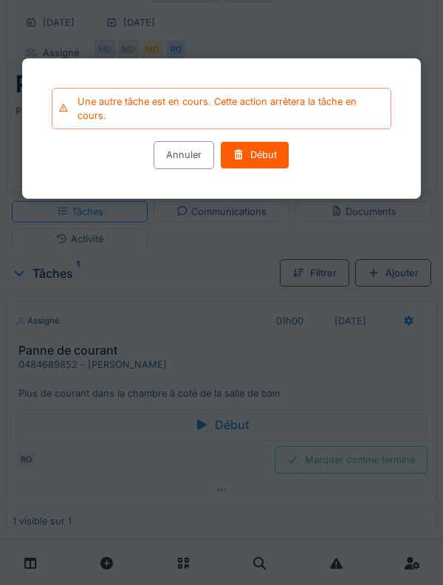
click at [265, 152] on div "Début" at bounding box center [254, 155] width 69 height 27
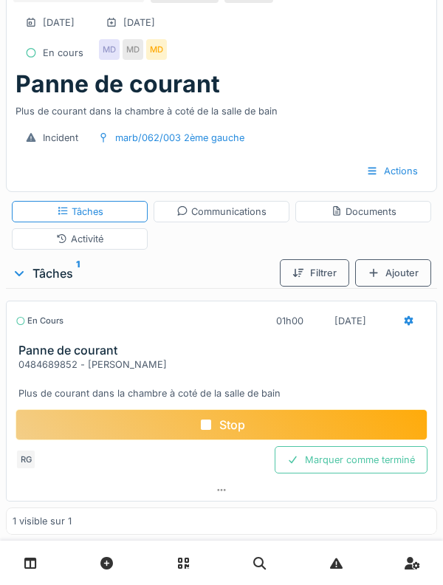
click at [44, 343] on h3 "Panne de courant" at bounding box center [224, 350] width 412 height 14
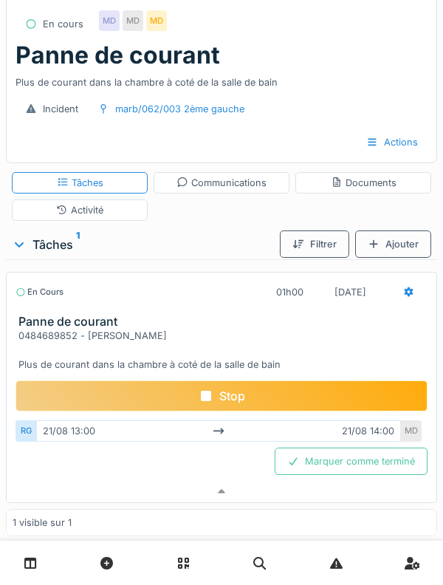
scroll to position [58, 0]
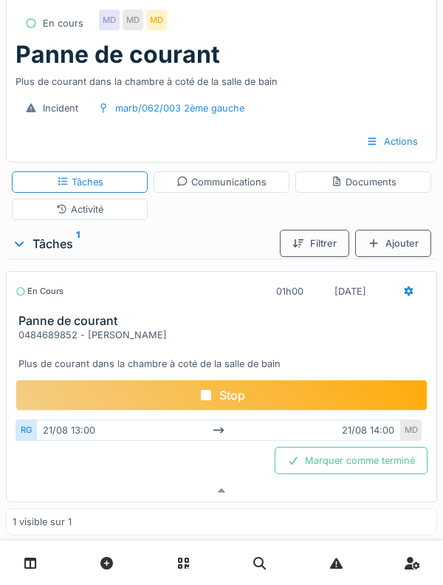
click at [167, 178] on div "Communications" at bounding box center [222, 181] width 136 height 21
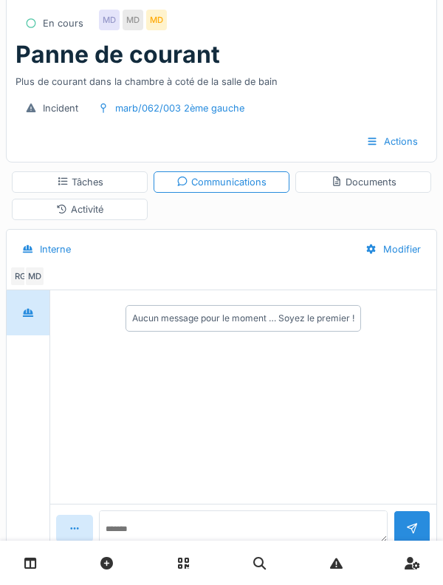
click at [49, 208] on div "Activité" at bounding box center [80, 209] width 136 height 21
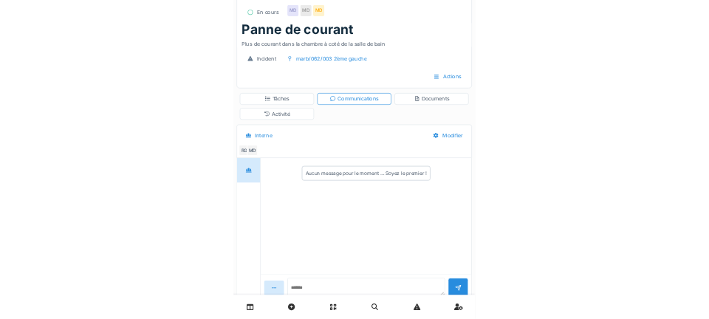
scroll to position [0, 0]
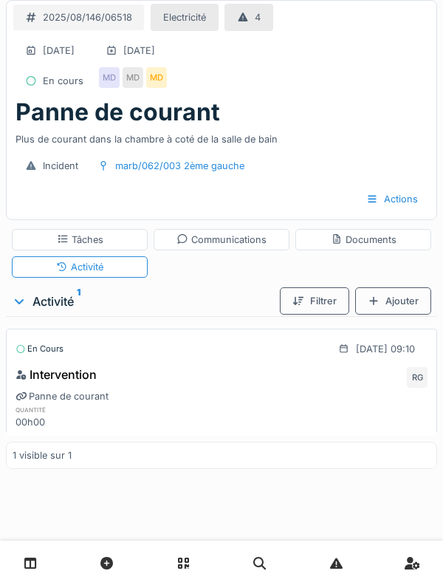
click at [399, 303] on div "Ajouter" at bounding box center [393, 300] width 76 height 27
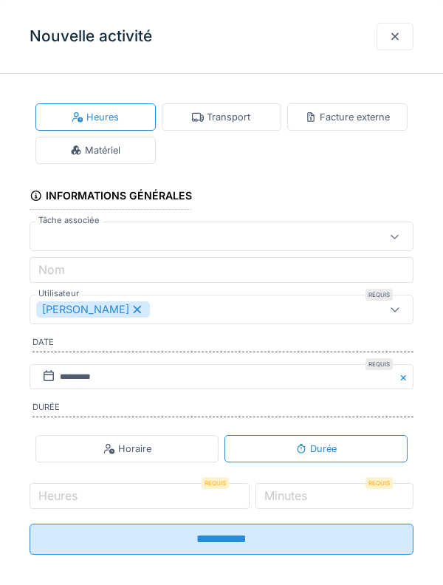
click at [210, 128] on div "Transport" at bounding box center [222, 116] width 120 height 27
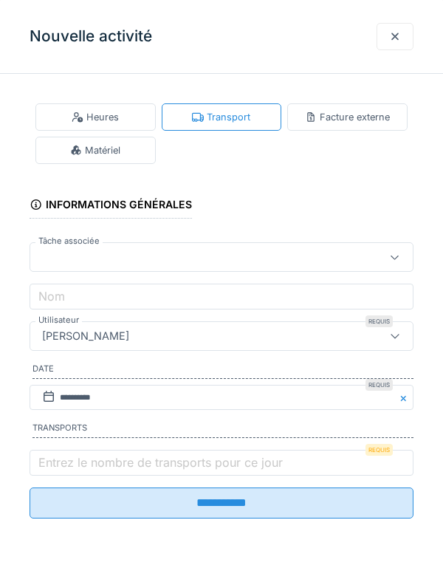
click at [109, 471] on label "Entrez le nombre de transports pour ce jour" at bounding box center [160, 462] width 250 height 18
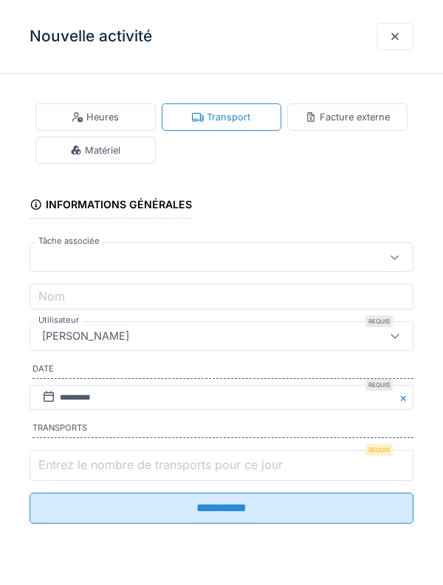
click at [109, 472] on input "Entrez le nombre de transports pour ce jour" at bounding box center [222, 464] width 384 height 31
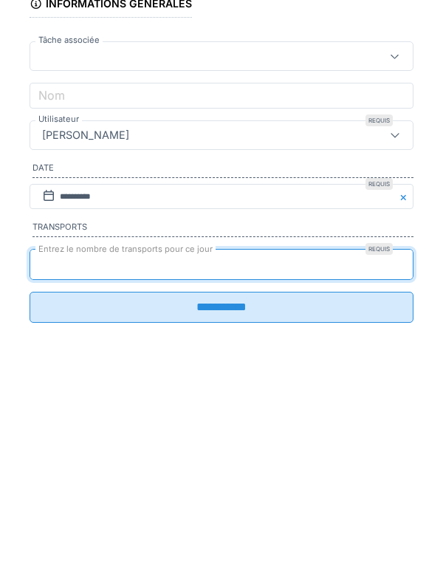
type input "*"
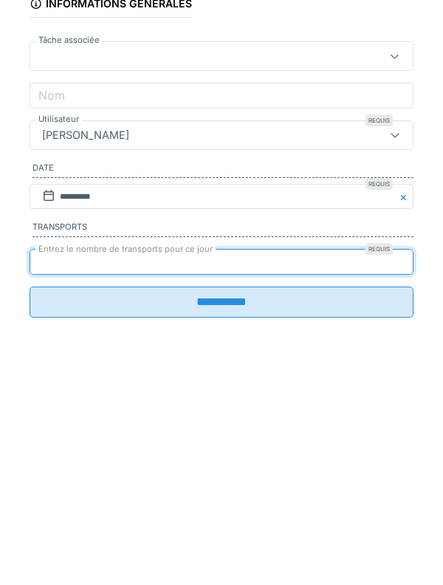
click at [54, 518] on input "**********" at bounding box center [222, 502] width 384 height 31
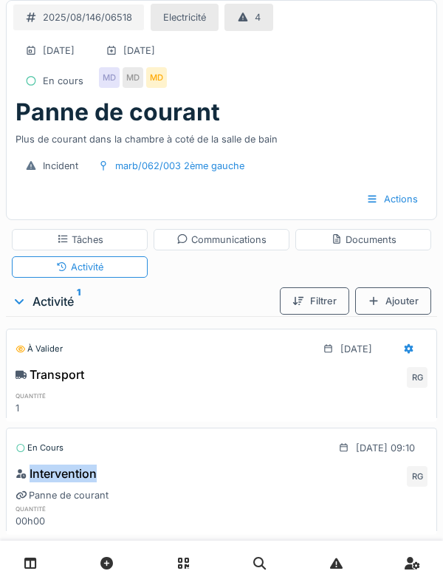
click at [112, 409] on div "1" at bounding box center [82, 408] width 134 height 14
click at [13, 232] on div "Tâches" at bounding box center [80, 239] width 136 height 21
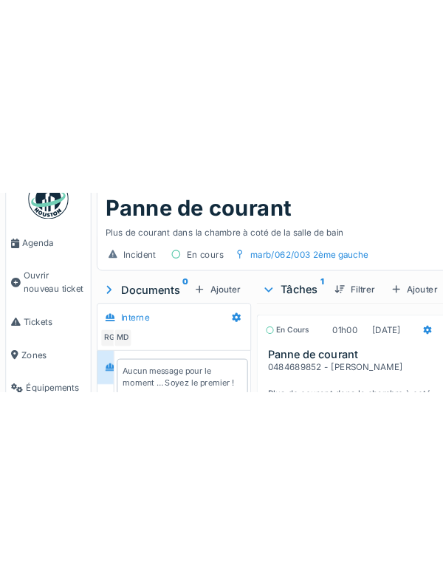
scroll to position [52, 0]
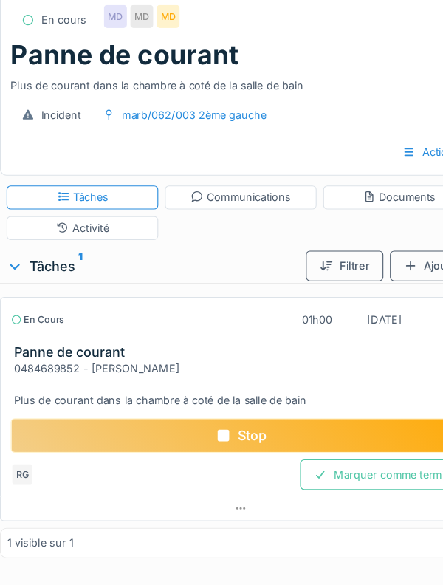
click at [46, 224] on div "Activité" at bounding box center [80, 214] width 136 height 21
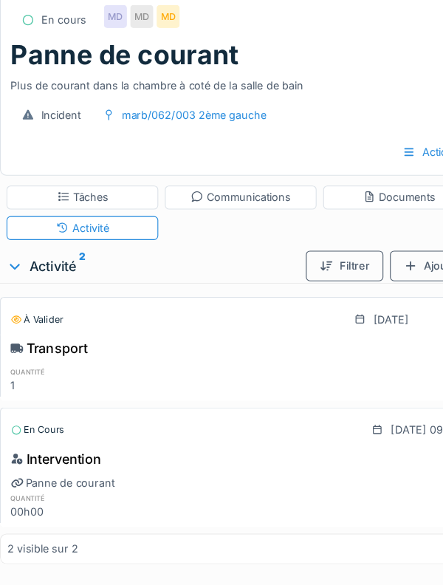
scroll to position [0, 0]
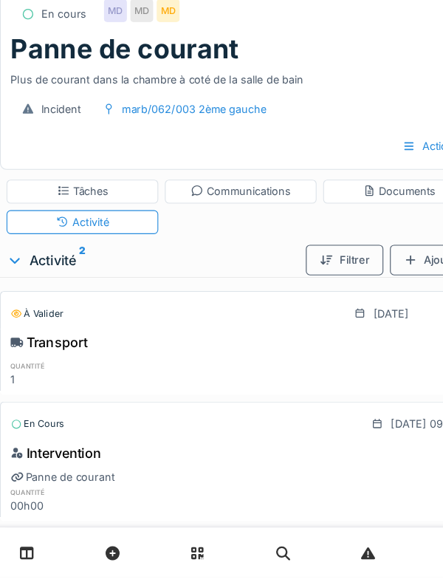
click at [396, 309] on div "Ajouter" at bounding box center [393, 300] width 76 height 27
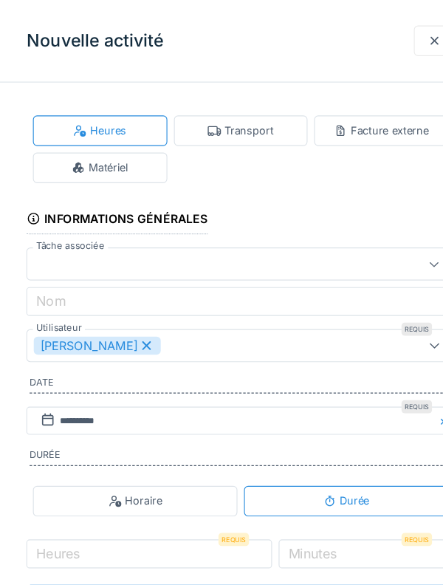
click at [55, 151] on div "Matériel" at bounding box center [95, 150] width 120 height 27
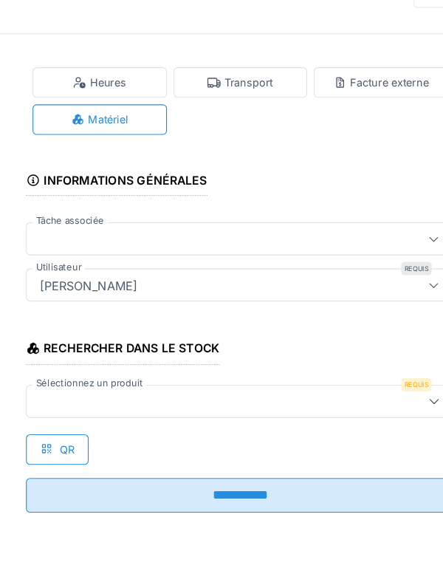
click at [70, 403] on div at bounding box center [197, 402] width 322 height 16
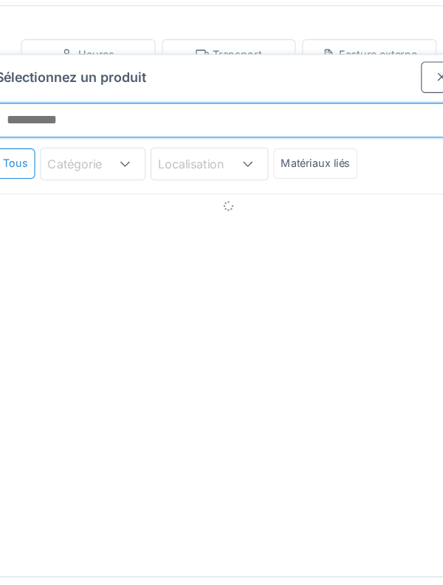
click at [58, 160] on input "Sélectionnez un produit" at bounding box center [222, 175] width 424 height 31
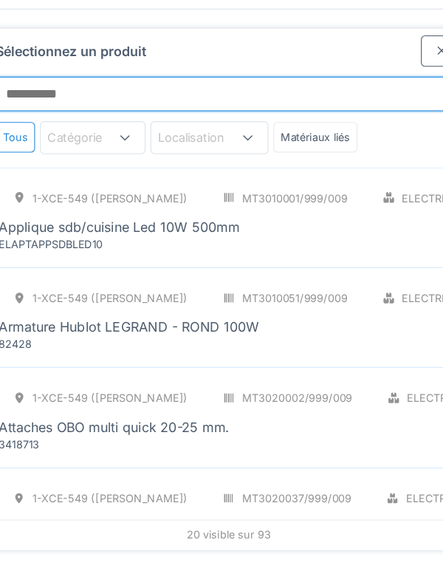
scroll to position [27, 0]
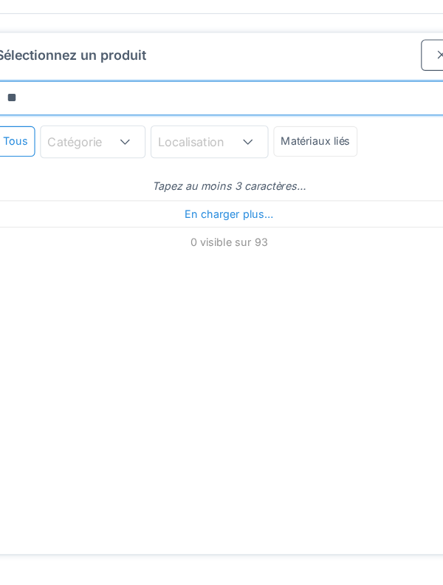
type input "***"
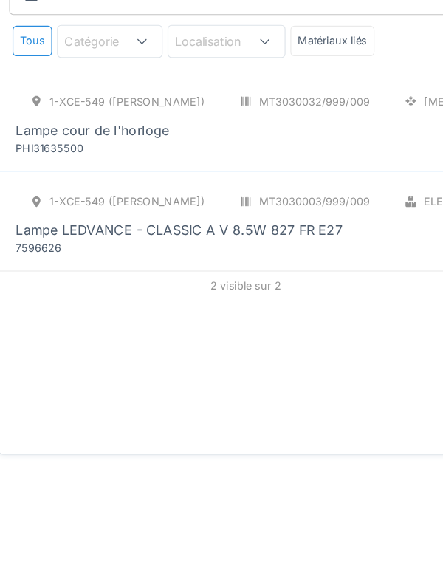
click at [47, 348] on div "Lampe LEDVANCE - CLASSIC A V 8.5W 827 FR E27" at bounding box center [161, 357] width 292 height 18
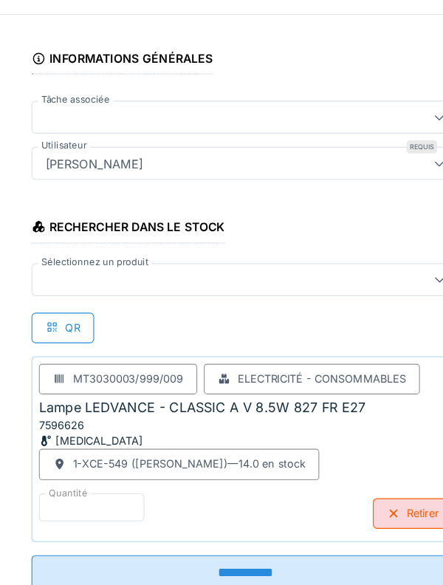
scroll to position [137, 0]
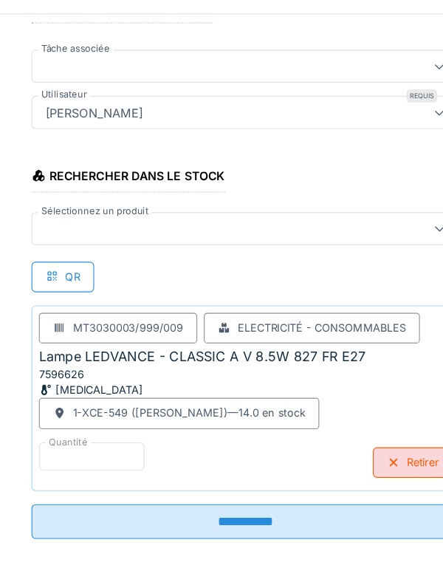
click at [327, 540] on input "**********" at bounding box center [222, 527] width 384 height 31
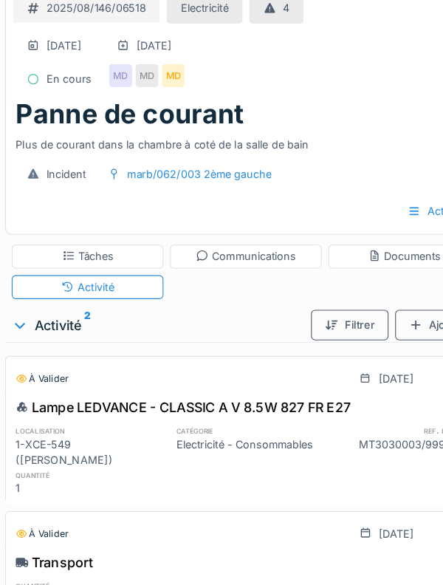
scroll to position [9, 0]
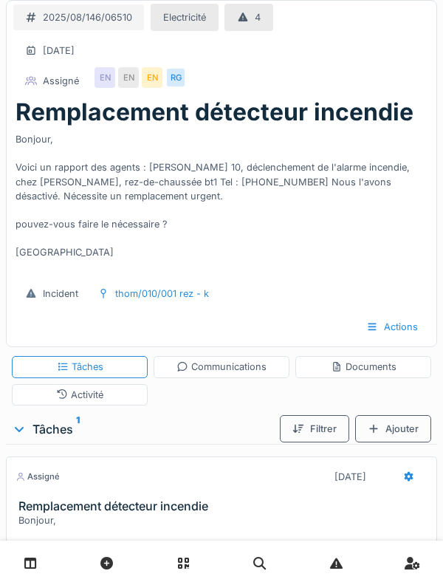
click at [46, 153] on div "Bonjour, Voici un rapport des agents : [PERSON_NAME] 10, déclenchement de l'ala…" at bounding box center [221, 200] width 412 height 148
click at [55, 197] on div "Bonjour, Voici un rapport des agents : [PERSON_NAME] 10, déclenchement de l'ala…" at bounding box center [221, 200] width 412 height 148
click at [56, 193] on div "Bonjour, Voici un rapport des agents : [PERSON_NAME] 10, déclenchement de l'ala…" at bounding box center [221, 200] width 412 height 148
click at [73, 178] on div "Bonjour, Voici un rapport des agents : [PERSON_NAME] 10, déclenchement de l'ala…" at bounding box center [221, 200] width 412 height 148
click at [50, 214] on div "Bonjour, Voici un rapport des agents : [PERSON_NAME] 10, déclenchement de l'ala…" at bounding box center [221, 200] width 412 height 148
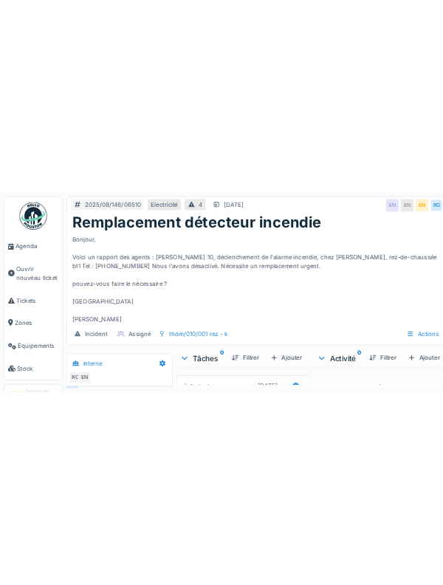
scroll to position [49, 0]
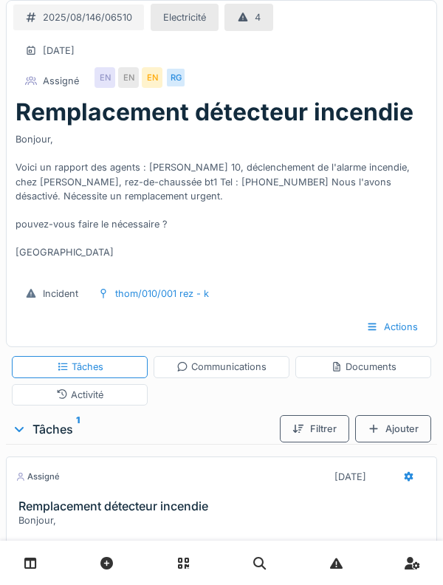
click at [3, 349] on div "2025/08/146/06510 Electricité 4 [DATE] Assigné EN EN EN RG Remplacement détecte…" at bounding box center [221, 455] width 443 height 911
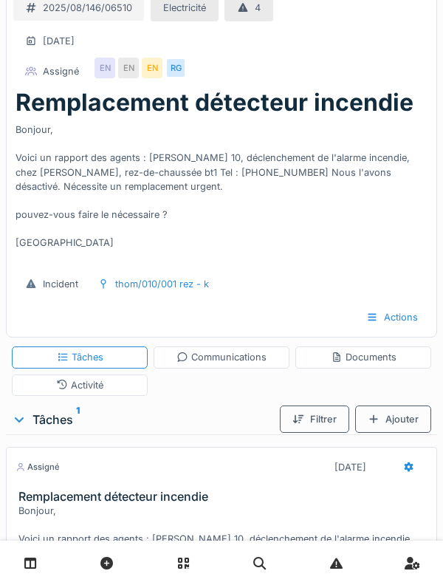
click at [5, 318] on div "2025/08/146/06510 Electricité 4 [DATE] Assigné EN EN EN RG Remplacement détecte…" at bounding box center [221, 445] width 443 height 911
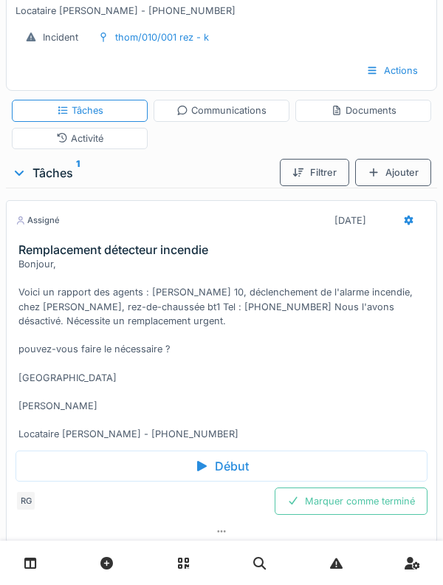
scroll to position [0, 0]
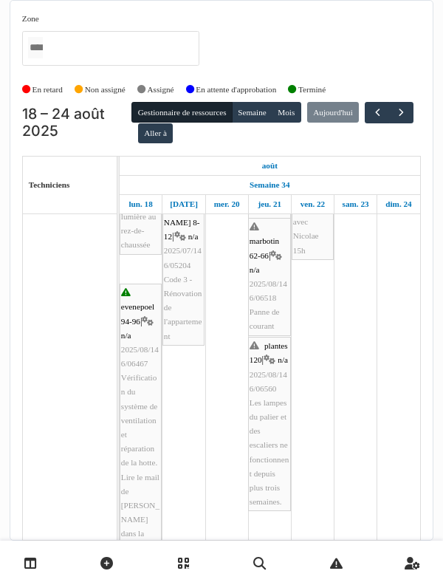
scroll to position [527, 0]
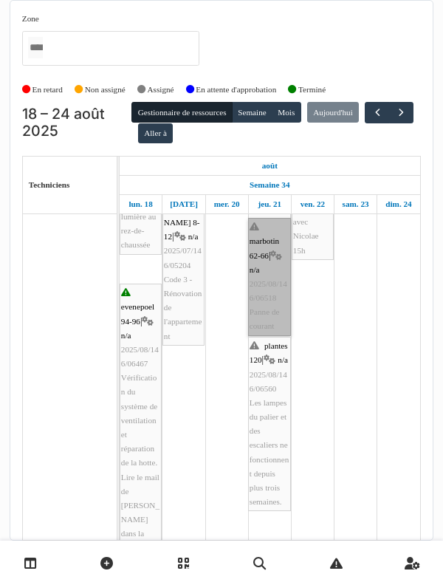
click at [271, 285] on link "marbotin 62-66 | n/a 2025/08/146/06518 Panne de courant" at bounding box center [269, 277] width 43 height 118
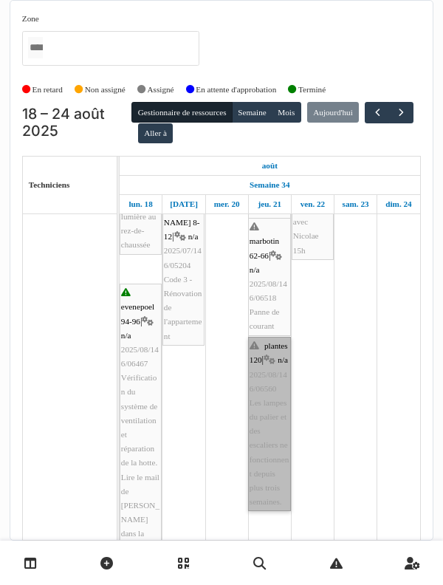
click at [281, 416] on link "plantes 120 | n/a 2025/08/146/06560 Les lampes du palier et des escaliers ne fo…" at bounding box center [269, 424] width 43 height 174
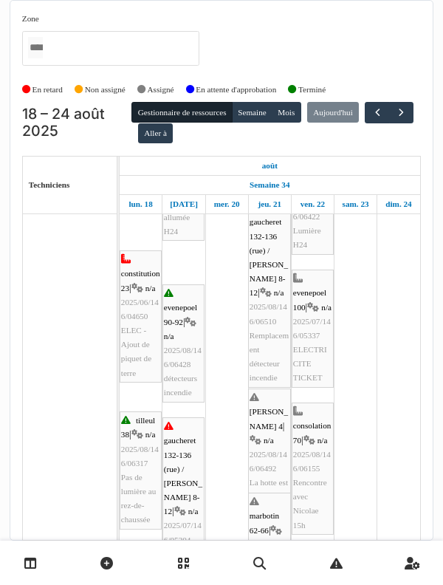
scroll to position [252, 0]
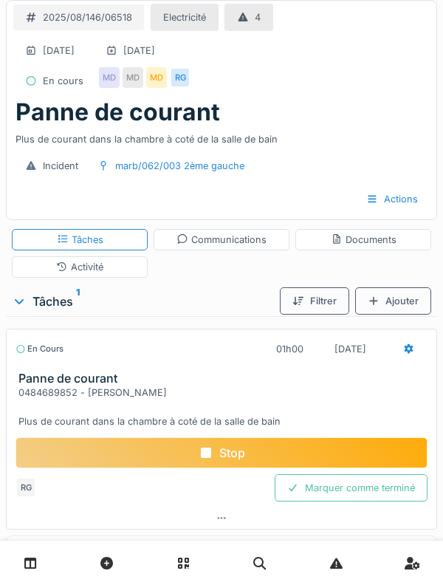
click at [113, 441] on div "Stop" at bounding box center [221, 452] width 412 height 31
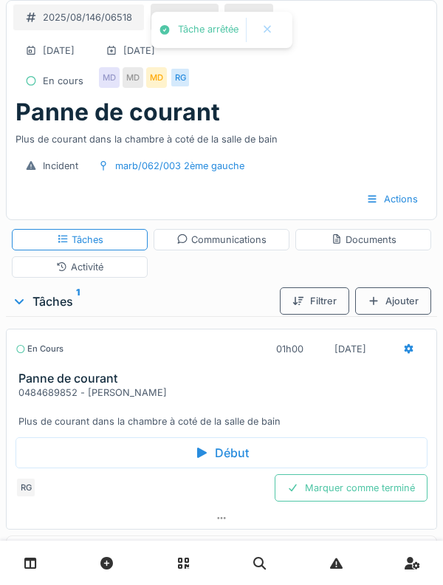
click at [59, 275] on div "Activité" at bounding box center [80, 266] width 136 height 21
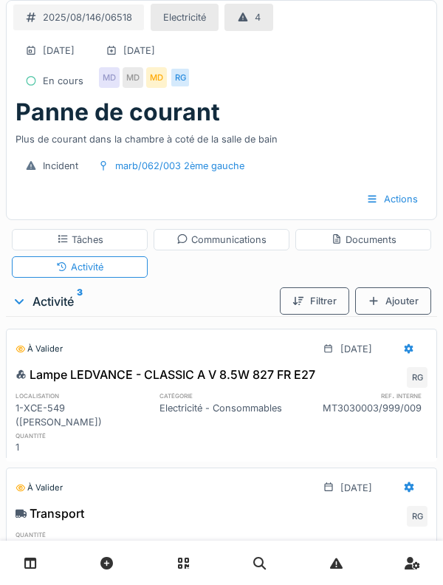
click at [27, 247] on div "Tâches" at bounding box center [80, 239] width 136 height 21
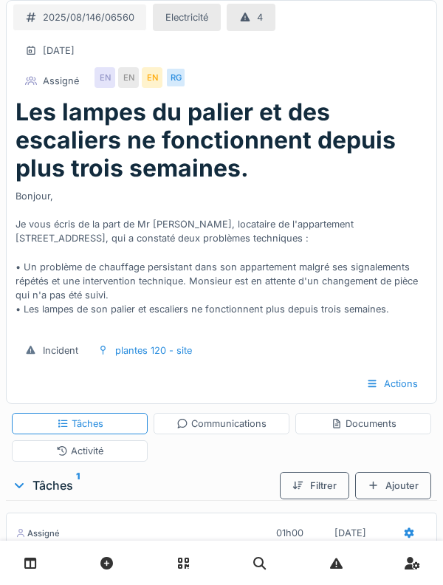
click at [110, 449] on div "Activité" at bounding box center [80, 450] width 136 height 21
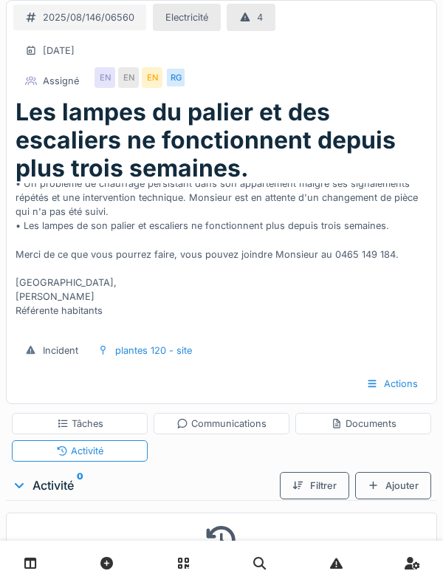
scroll to position [141, 0]
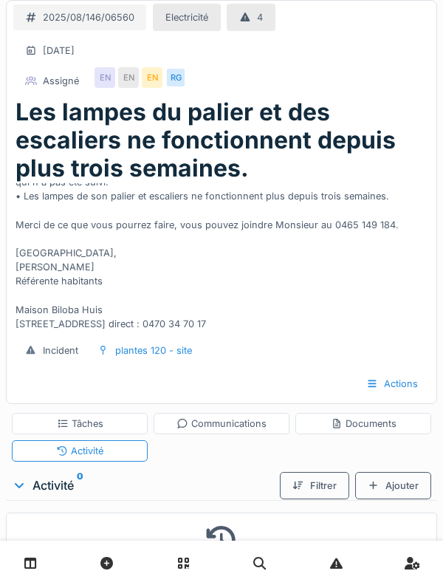
click at [108, 424] on div "Tâches" at bounding box center [80, 423] width 136 height 21
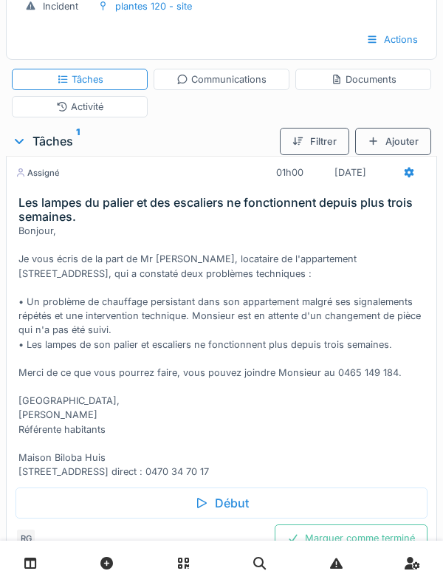
scroll to position [409, 0]
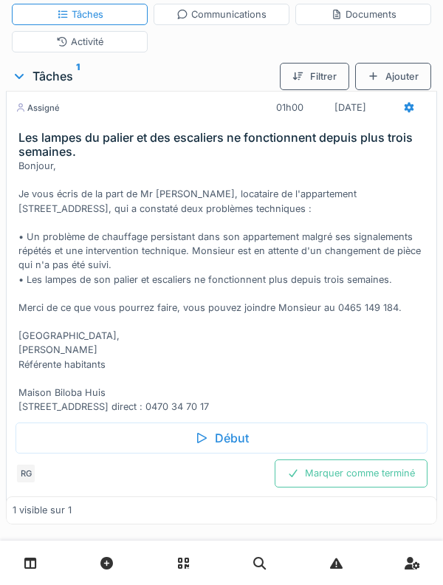
click at [370, 453] on div "Début" at bounding box center [221, 437] width 412 height 31
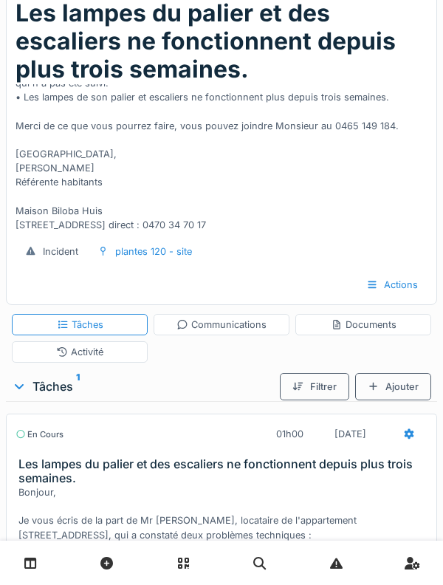
scroll to position [97, 0]
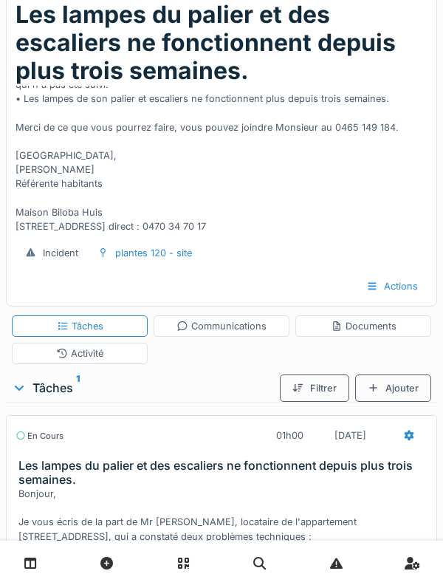
click at [38, 348] on div "Activité" at bounding box center [80, 352] width 136 height 21
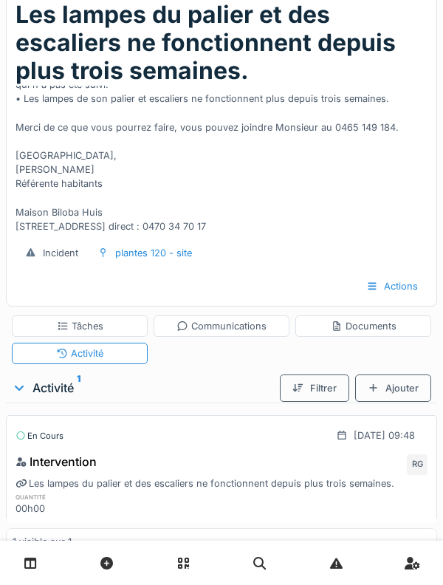
click at [263, 334] on div "Communications" at bounding box center [222, 325] width 136 height 21
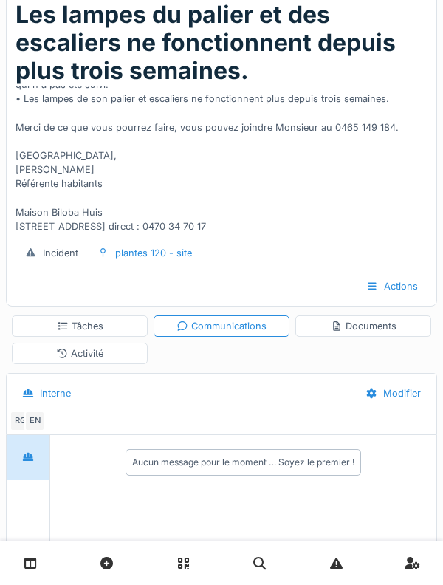
click at [375, 333] on div "Documents" at bounding box center [363, 325] width 136 height 21
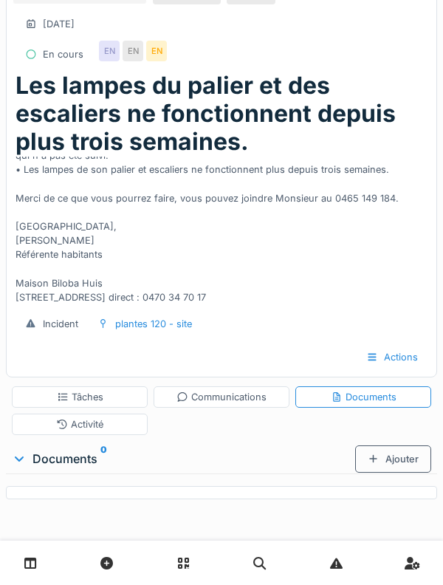
click at [41, 351] on div "Actions" at bounding box center [222, 356] width 418 height 27
click at [104, 418] on div "Activité" at bounding box center [80, 423] width 136 height 21
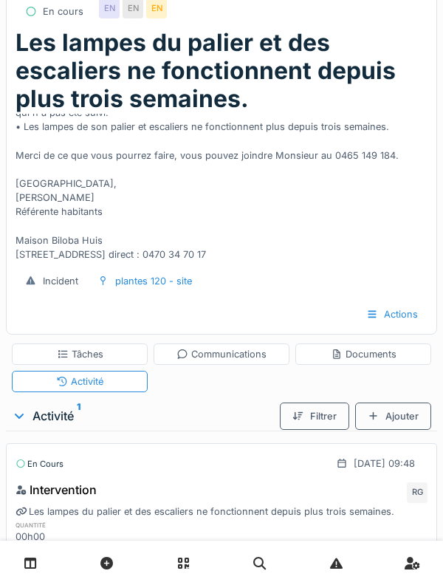
scroll to position [67, 0]
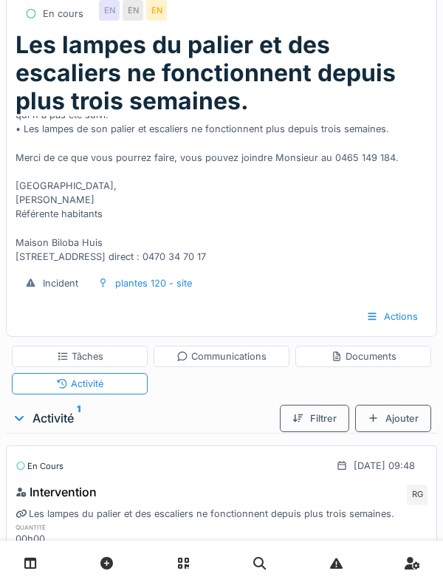
click at [406, 411] on div "Ajouter" at bounding box center [393, 417] width 76 height 27
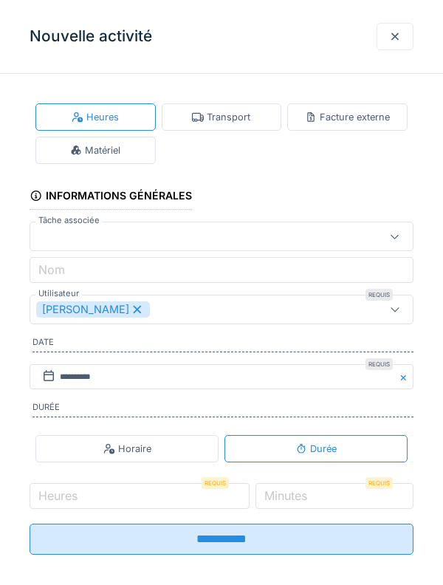
click at [232, 106] on div "Transport" at bounding box center [222, 116] width 120 height 27
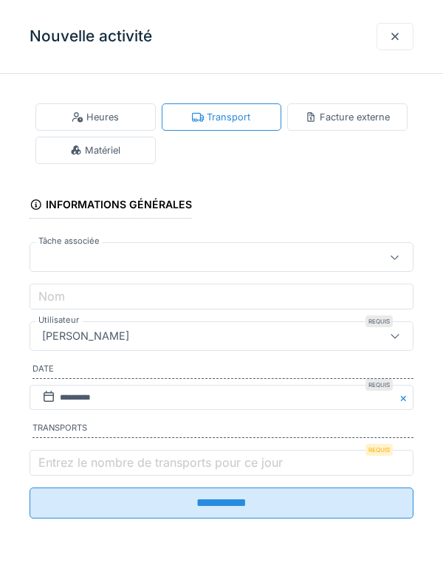
click at [212, 470] on label "Entrez le nombre de transports pour ce jour" at bounding box center [160, 462] width 250 height 18
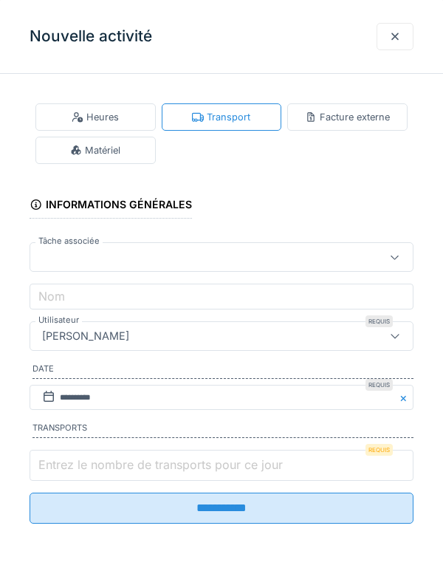
click at [212, 470] on input "Entrez le nombre de transports pour ce jour" at bounding box center [222, 464] width 384 height 31
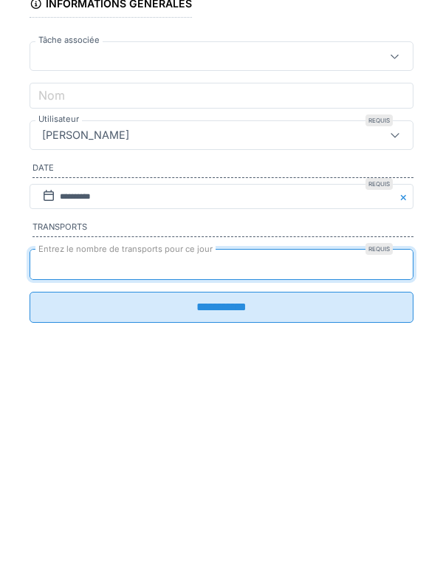
type input "*"
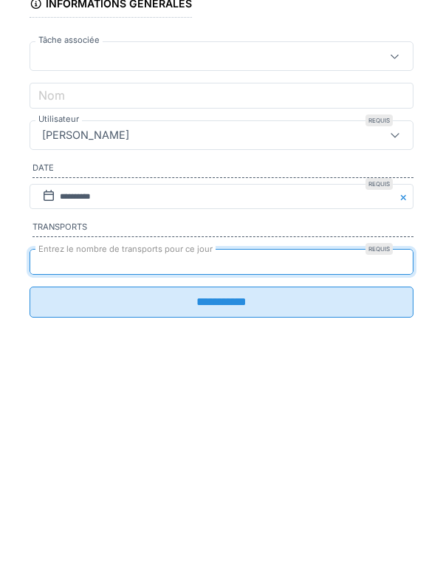
click at [359, 512] on input "**********" at bounding box center [222, 502] width 384 height 31
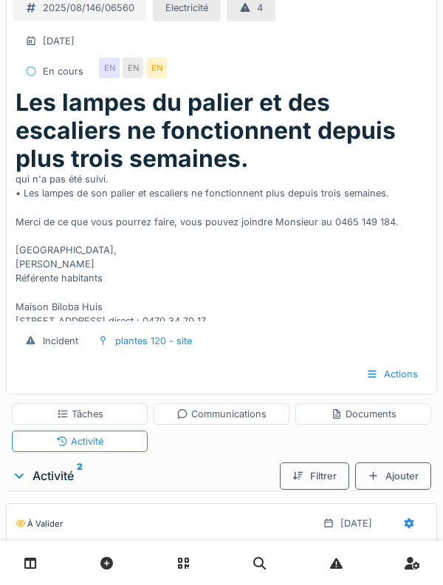
scroll to position [0, 0]
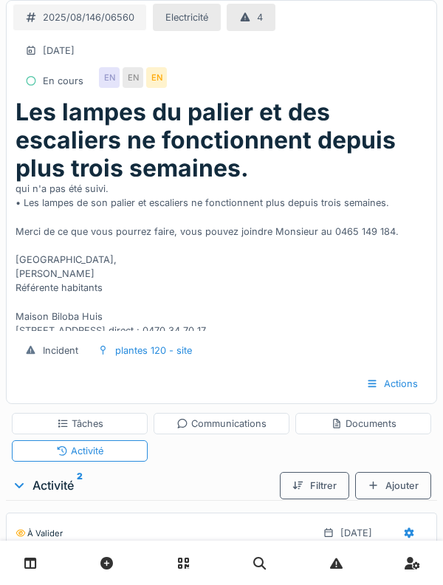
click at [256, 230] on div "Bonjour, Je vous écris de la part de Mr [PERSON_NAME], locataire de l'apparteme…" at bounding box center [221, 257] width 412 height 148
